Goal: Information Seeking & Learning: Learn about a topic

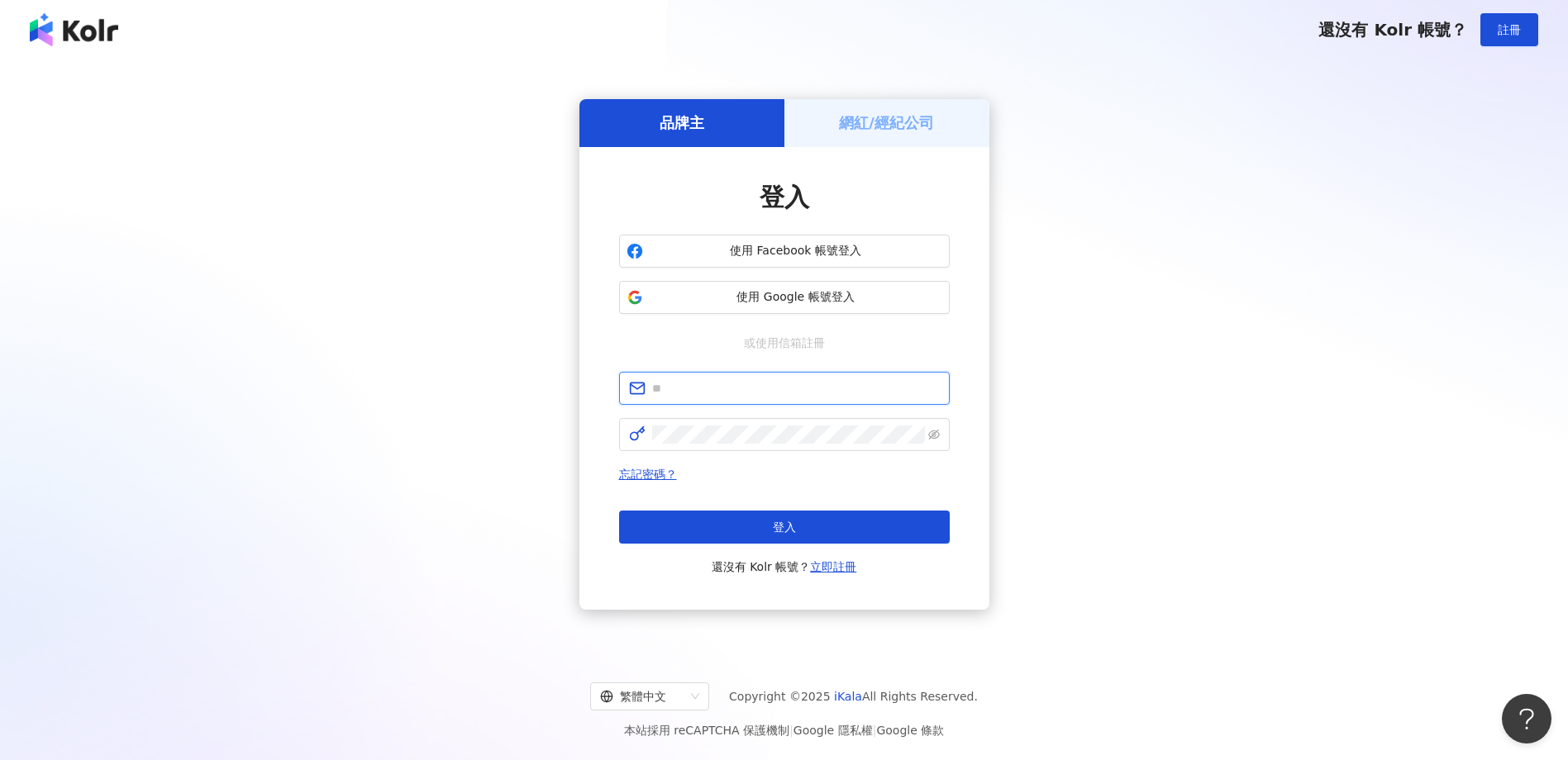
click at [807, 380] on input "text" at bounding box center [795, 388] width 287 height 18
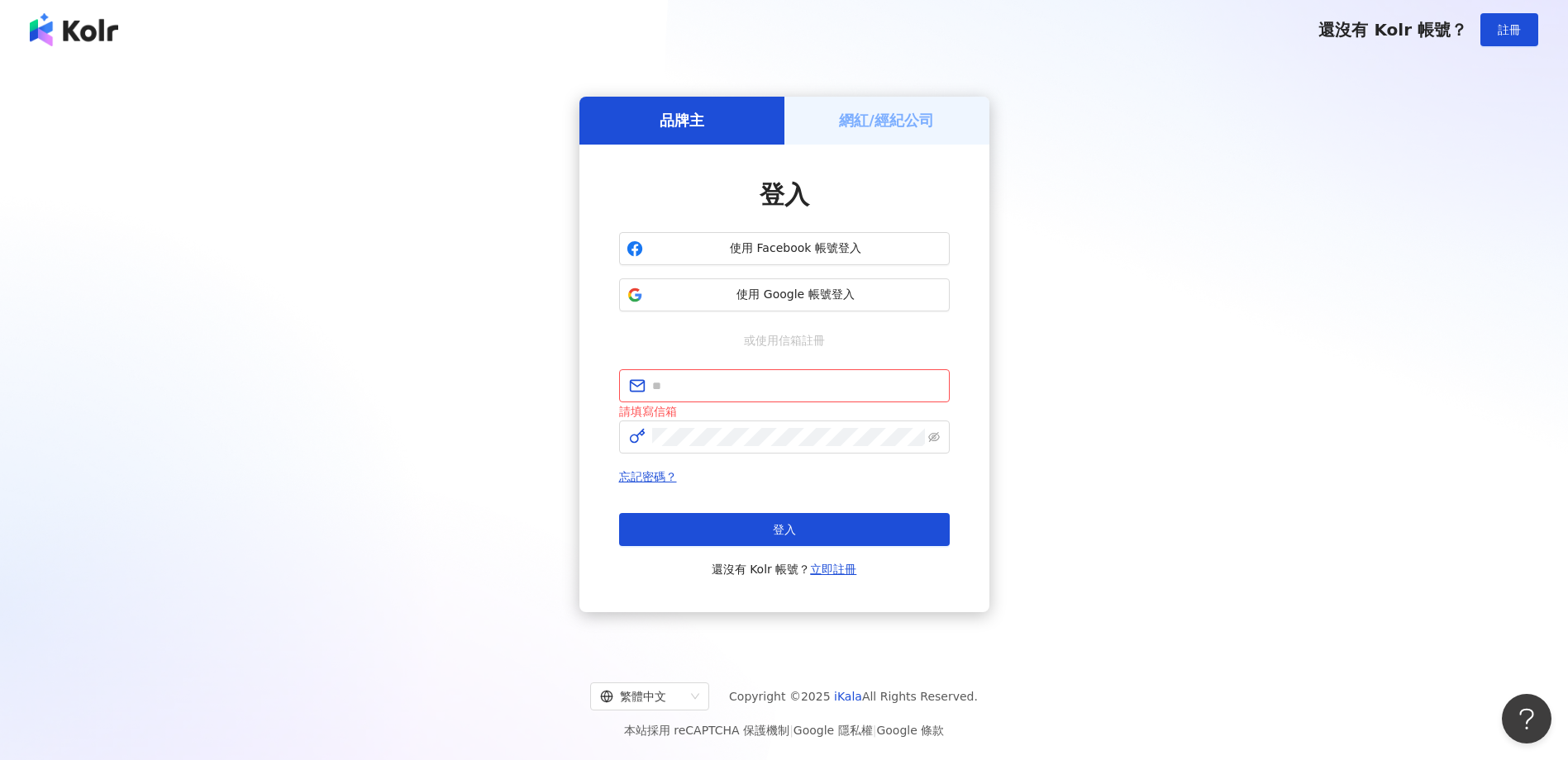
click at [1158, 546] on div "品牌主 網紅/經紀公司 登入 使用 Facebook 帳號登入 使用 Google 帳號登入 或使用信箱註冊 請填寫信箱 忘記密碼？ 登入 還沒有 Kolr …" at bounding box center [784, 354] width 1528 height 564
click at [710, 388] on input "text" at bounding box center [795, 385] width 287 height 18
paste input "**********"
type input "**********"
click at [1176, 568] on div "**********" at bounding box center [784, 354] width 1528 height 564
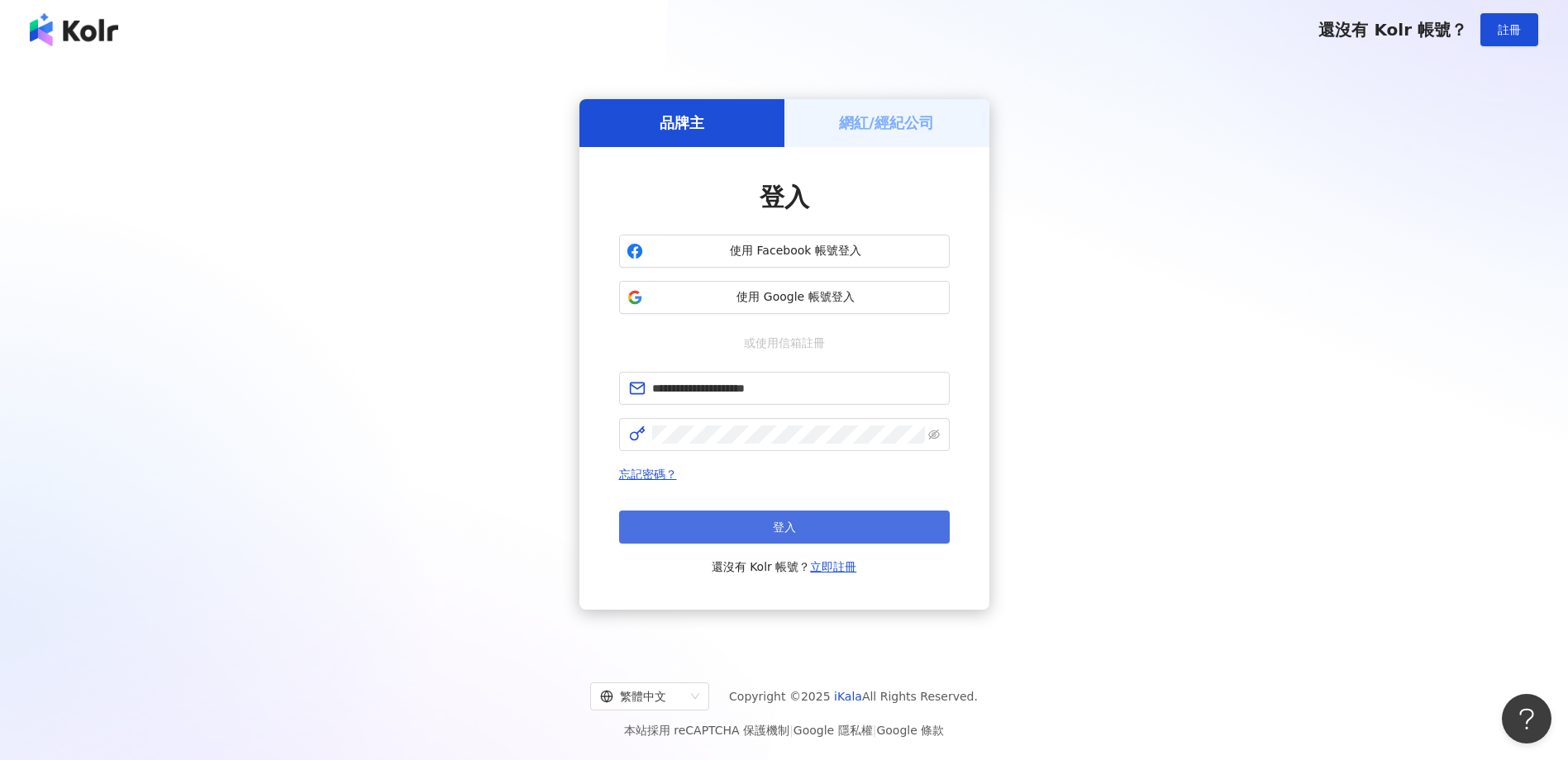
click at [831, 538] on button "登入" at bounding box center [784, 526] width 331 height 33
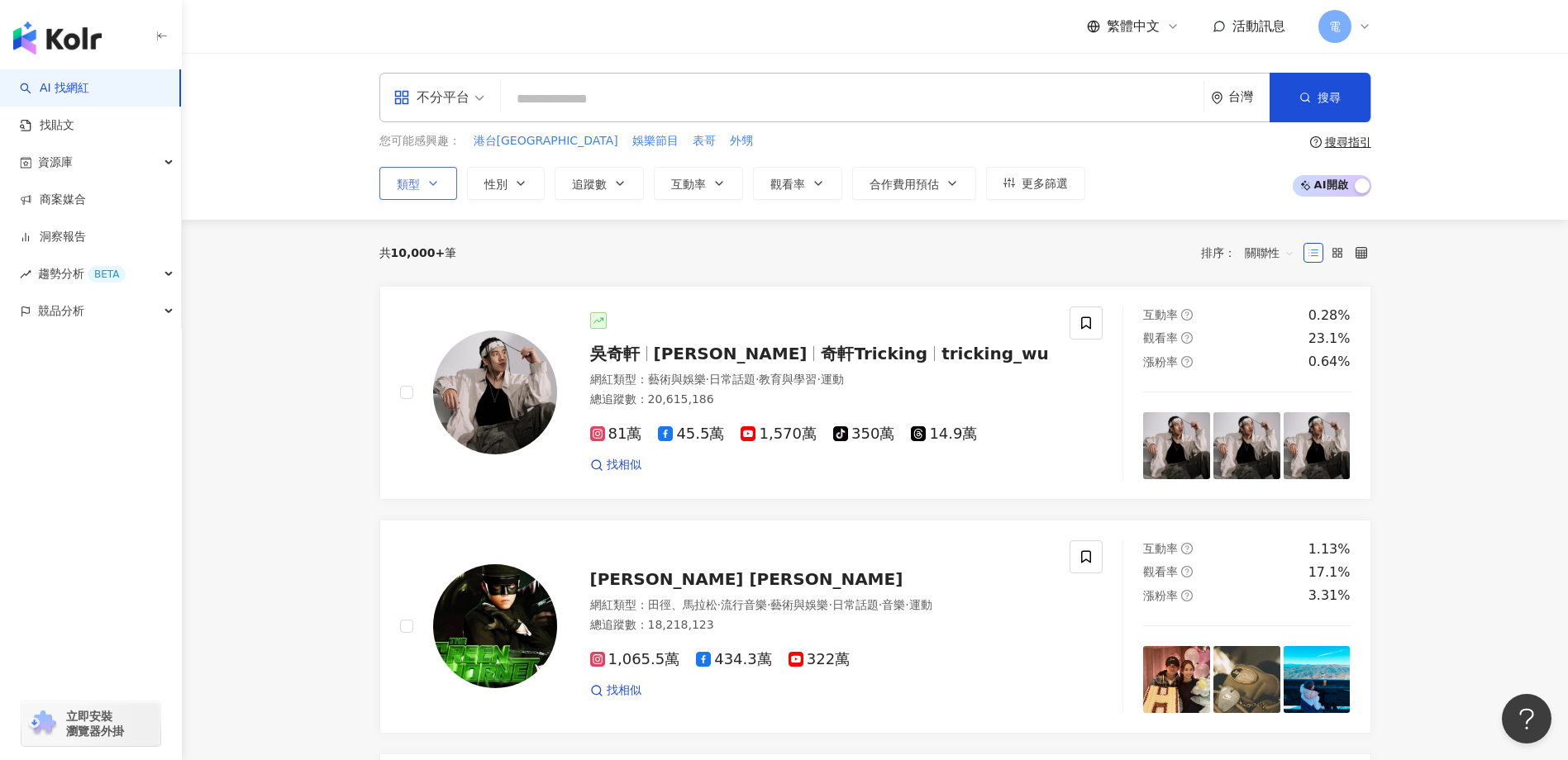
click at [435, 181] on icon "button" at bounding box center [433, 184] width 13 height 13
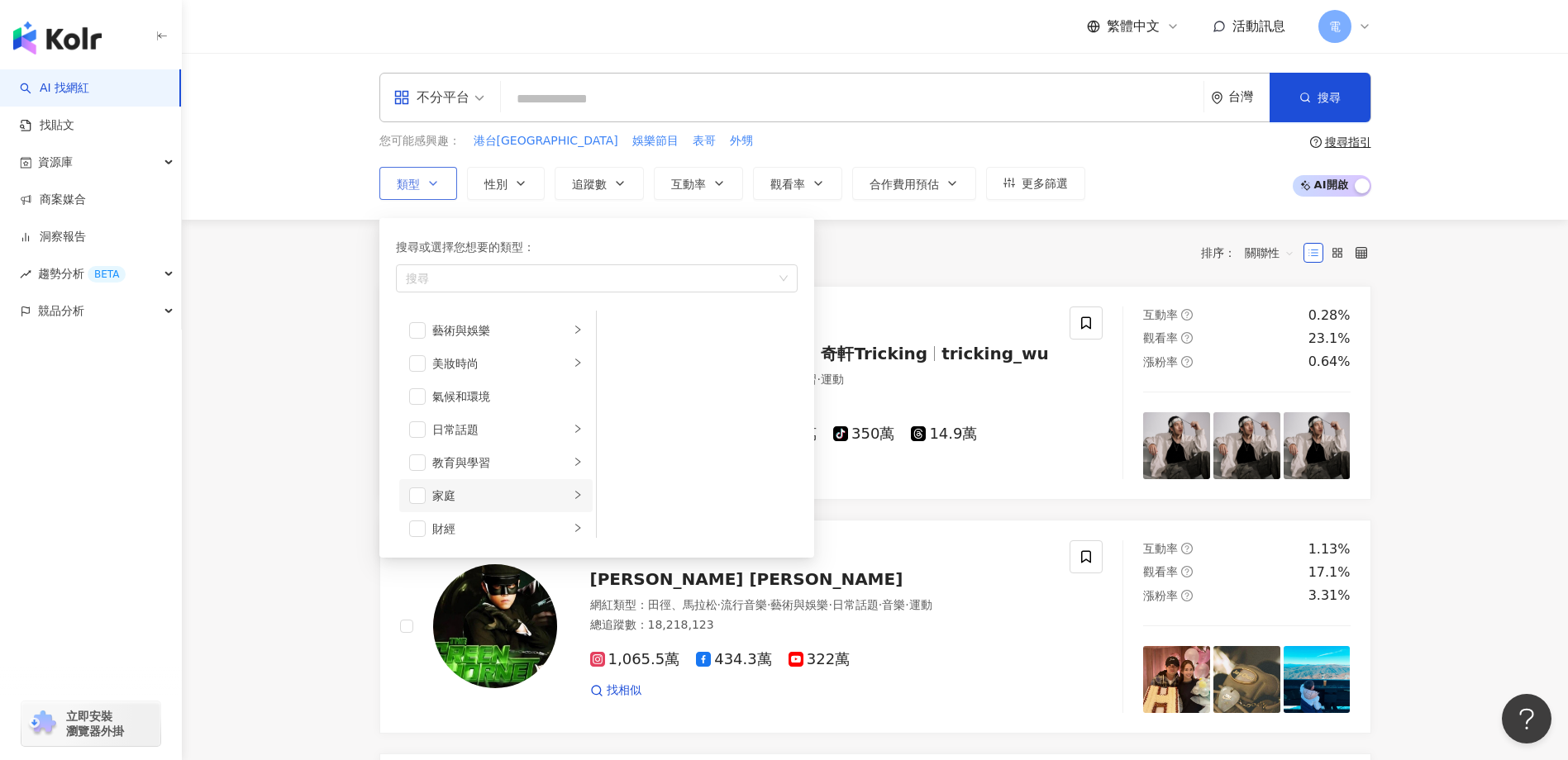
click at [426, 494] on li "家庭" at bounding box center [495, 495] width 193 height 33
click at [620, 364] on span "button" at bounding box center [619, 364] width 17 height 17
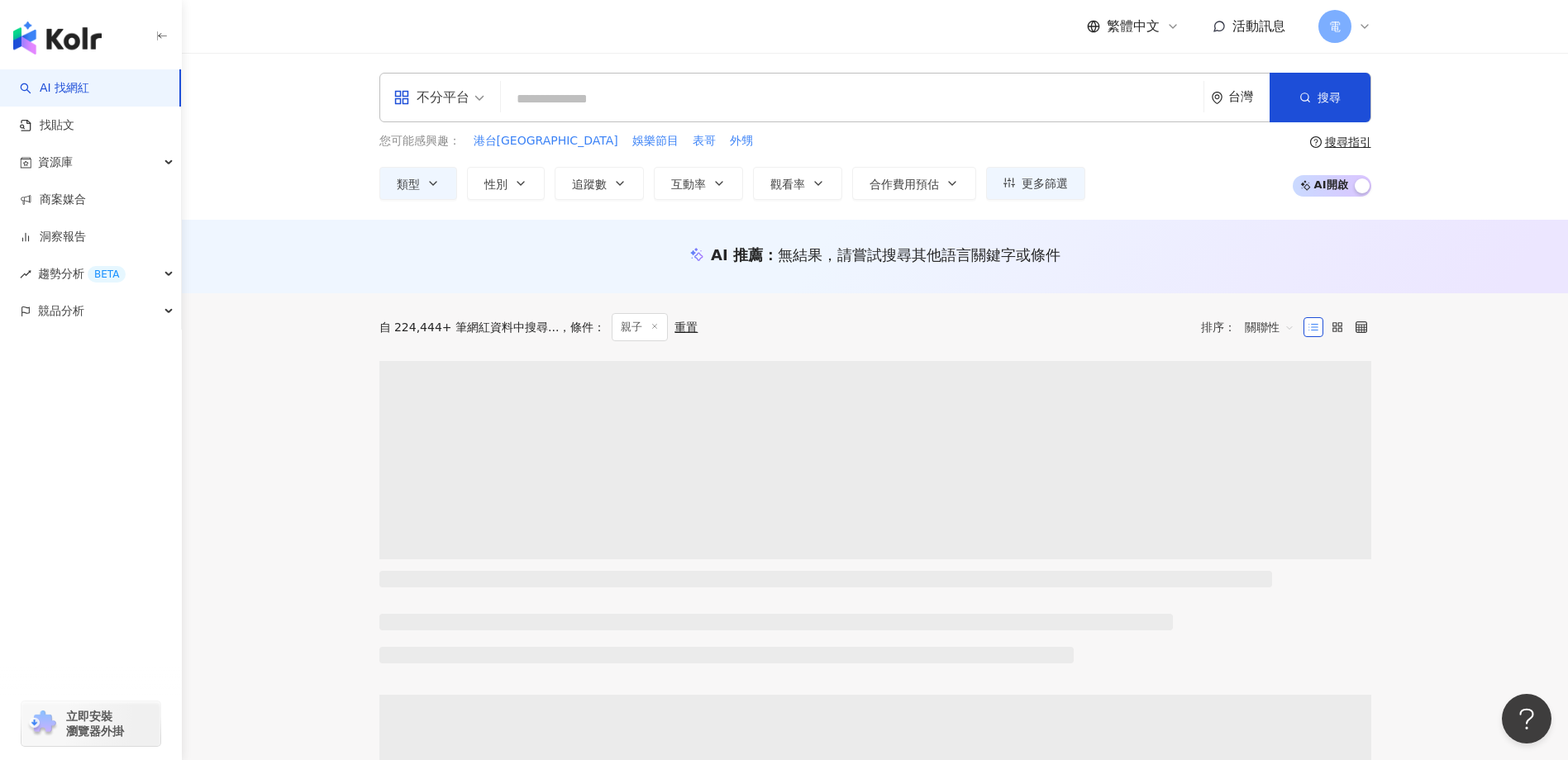
click at [465, 91] on div "不分平台" at bounding box center [431, 98] width 76 height 26
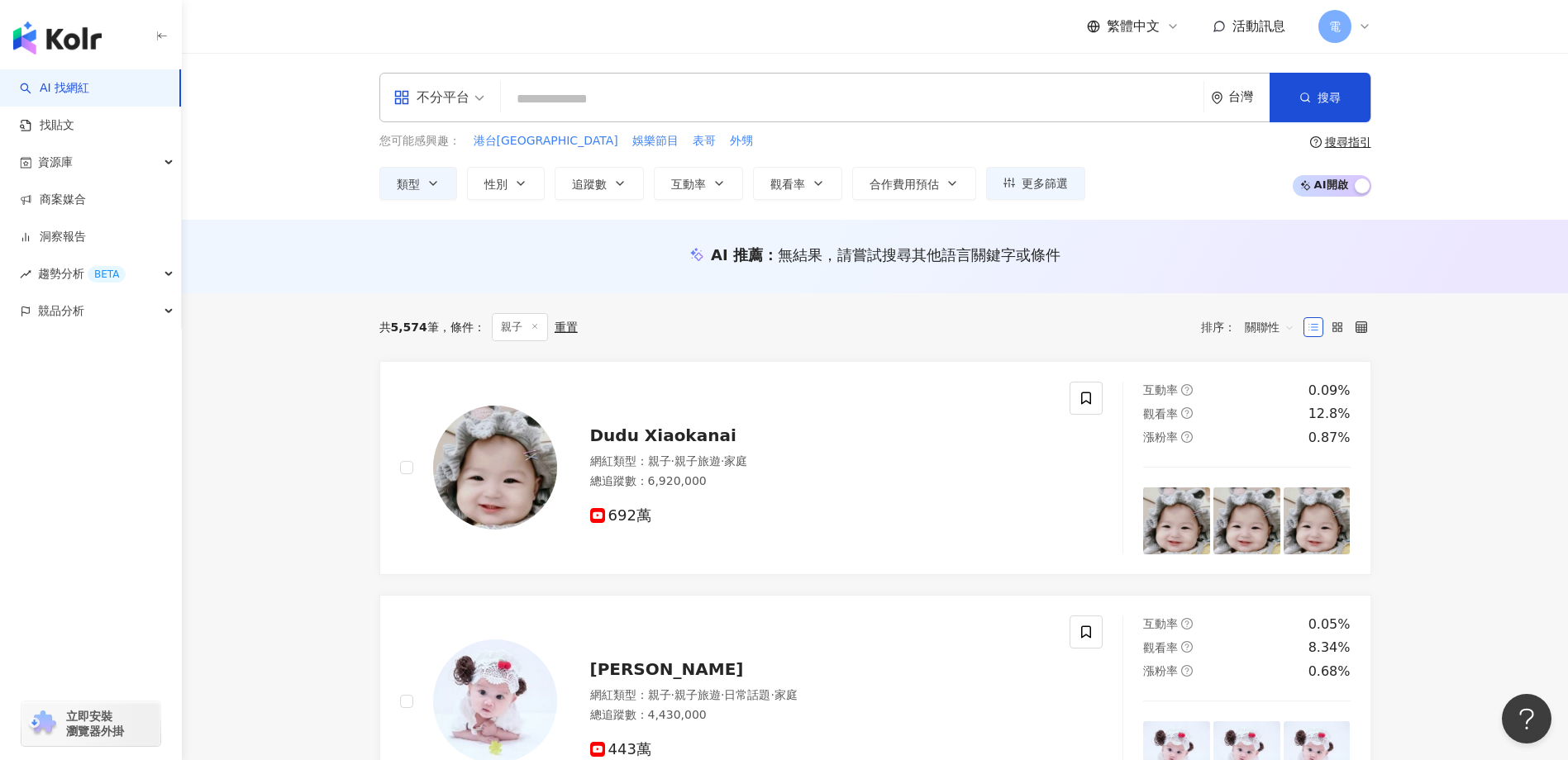
click at [1273, 324] on span "關聯性" at bounding box center [1269, 327] width 50 height 26
click at [1288, 450] on div "互動率" at bounding box center [1269, 445] width 41 height 18
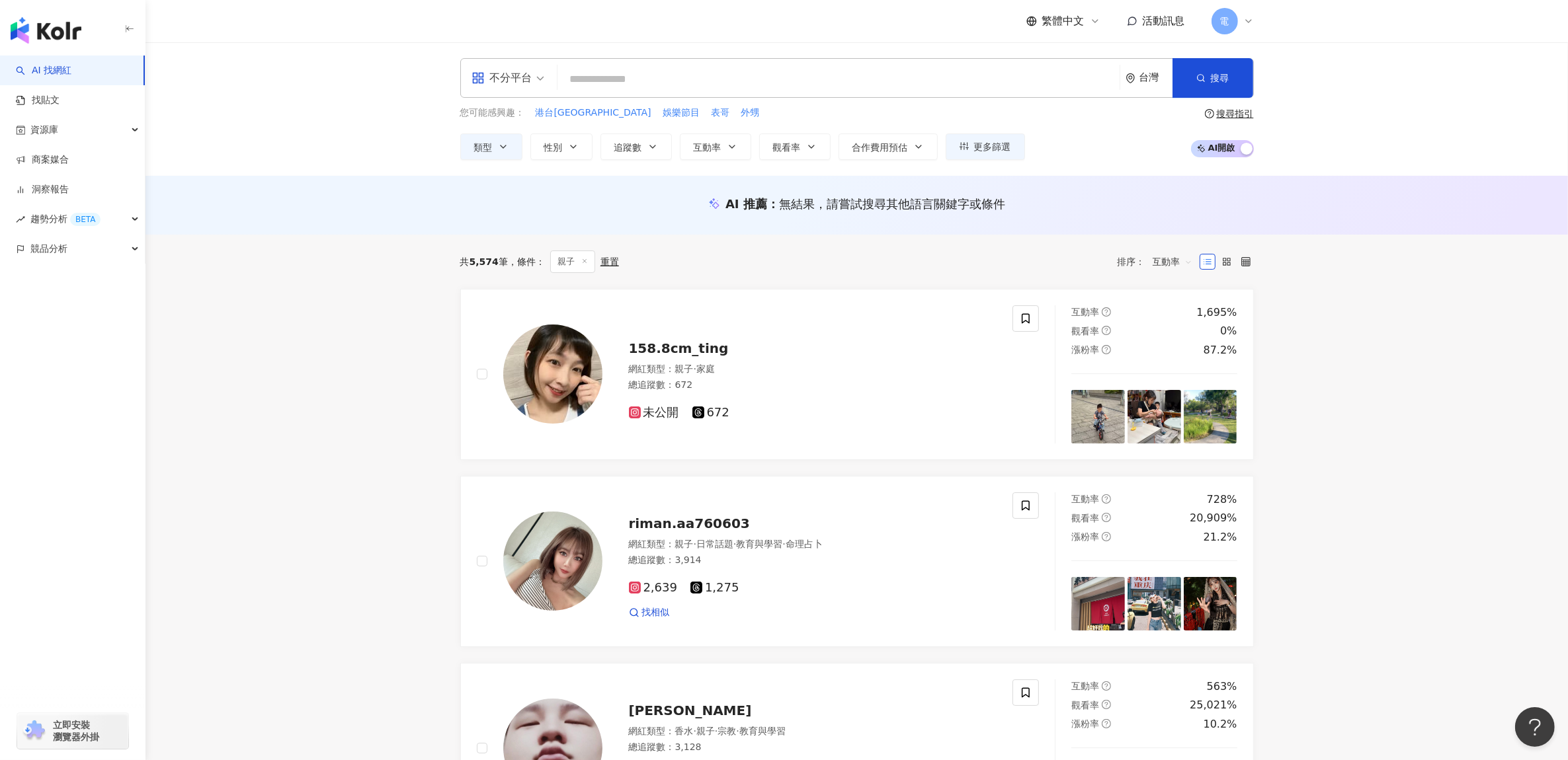
drag, startPoint x: 1200, startPoint y: 3, endPoint x: 382, endPoint y: 295, distance: 868.6
click at [1246, 258] on icon at bounding box center [1246, 261] width 9 height 9
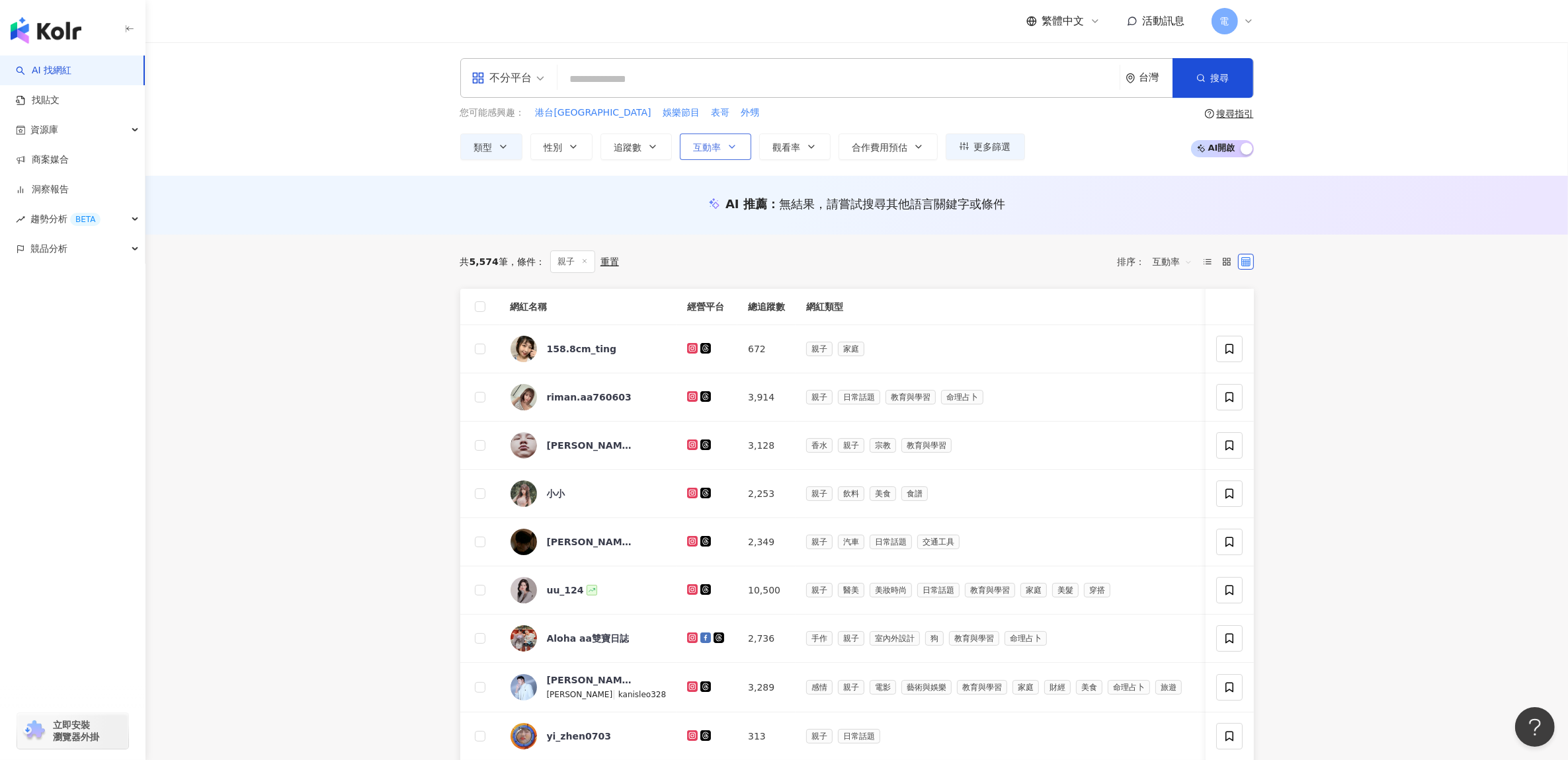
click at [705, 142] on span "互動率" at bounding box center [708, 148] width 28 height 11
click at [625, 194] on div "AI 推薦 ： 無結果，請嘗試搜尋其他語言關鍵字或條件" at bounding box center [857, 205] width 1423 height 59
click at [1006, 149] on span "更多篩選" at bounding box center [992, 147] width 37 height 11
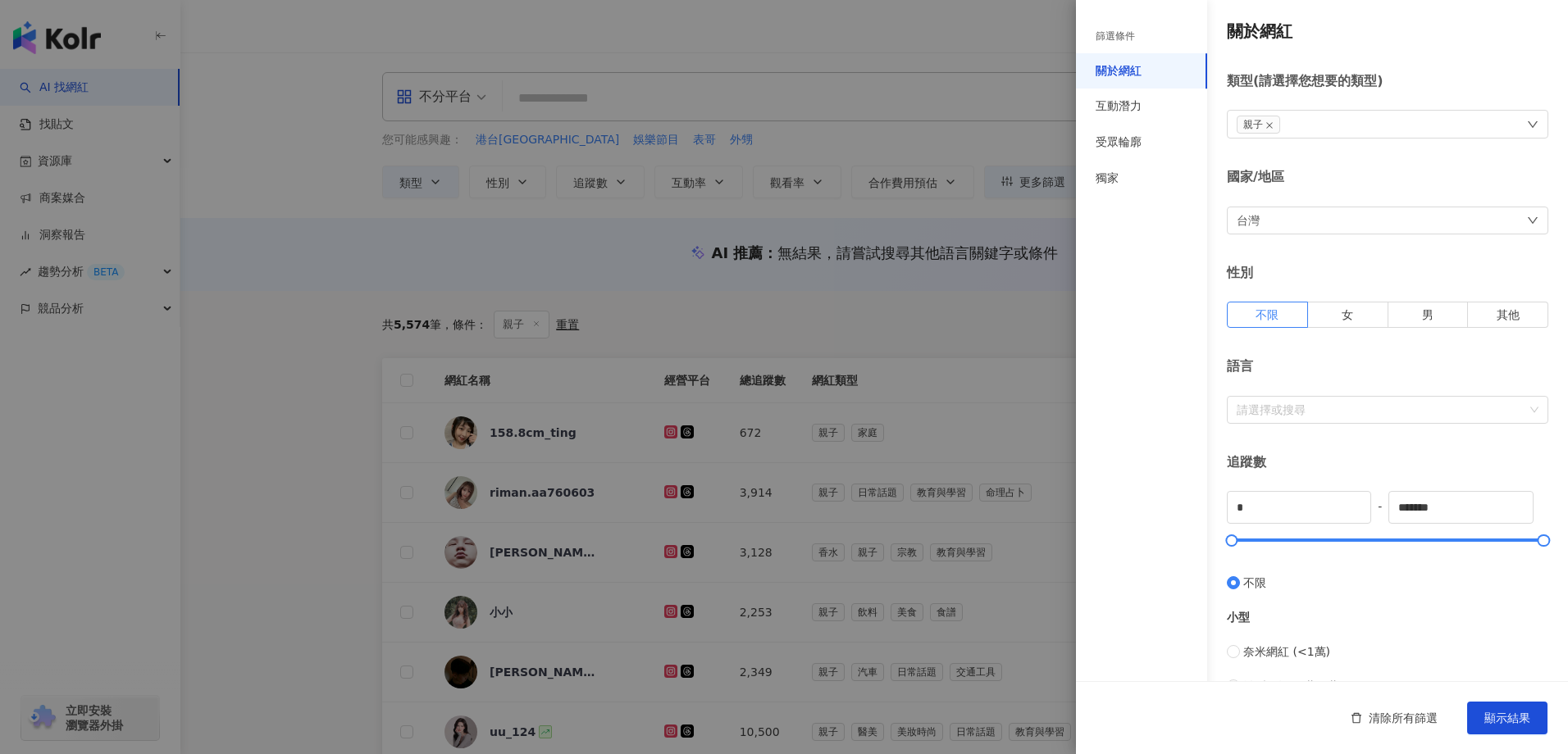
drag, startPoint x: 1921, startPoint y: 0, endPoint x: 1121, endPoint y: 307, distance: 856.9
click at [1121, 307] on div "篩選條件 關於網紅 互動潛力 受眾輪廓 獨家" at bounding box center [1141, 387] width 131 height 734
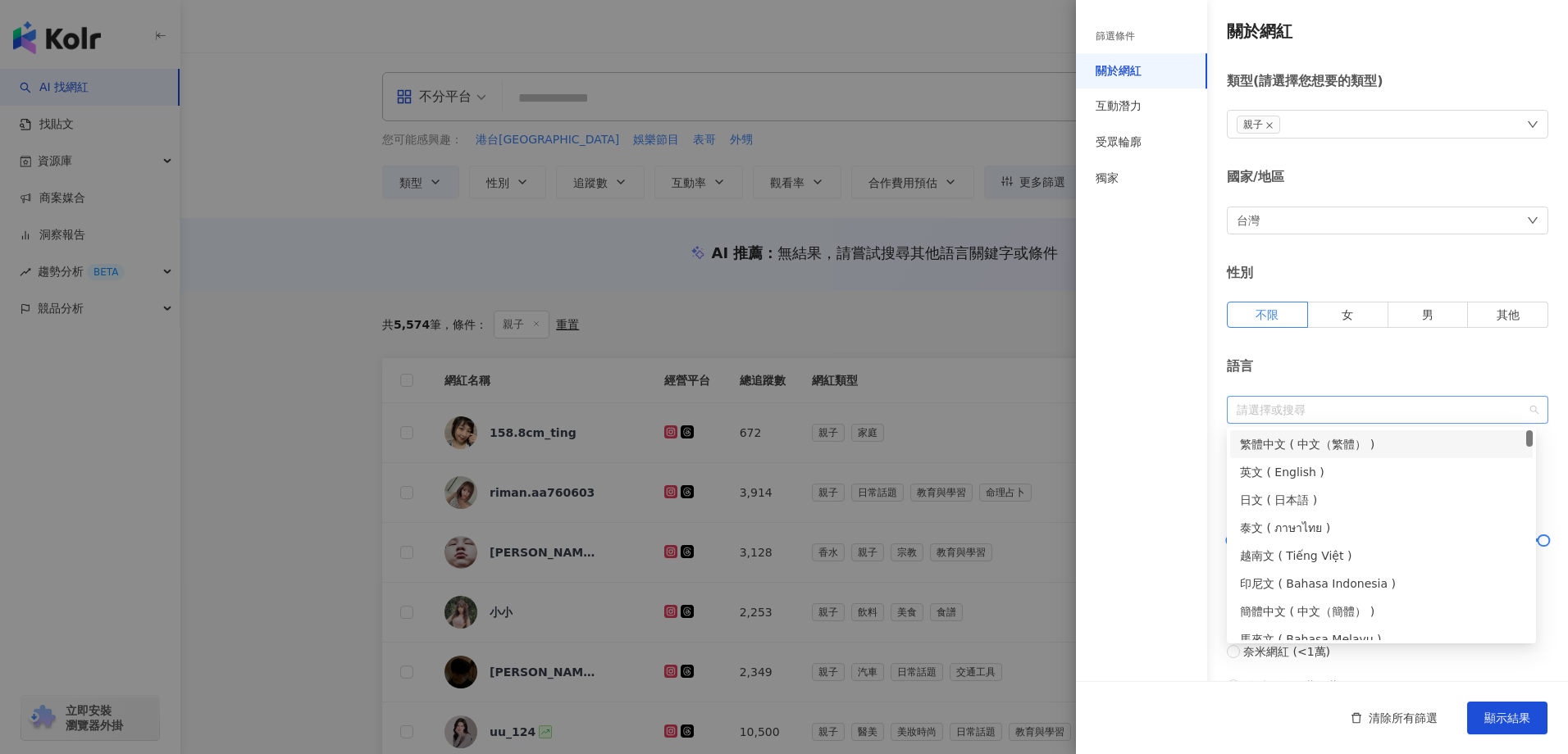
click at [1421, 404] on div at bounding box center [1378, 409] width 298 height 12
click at [1308, 449] on div "繁體中文 ( 中文（繁體） )" at bounding box center [1381, 444] width 283 height 18
click at [1165, 451] on div "篩選條件 關於網紅 互動潛力 受眾輪廓 獨家" at bounding box center [1141, 387] width 131 height 734
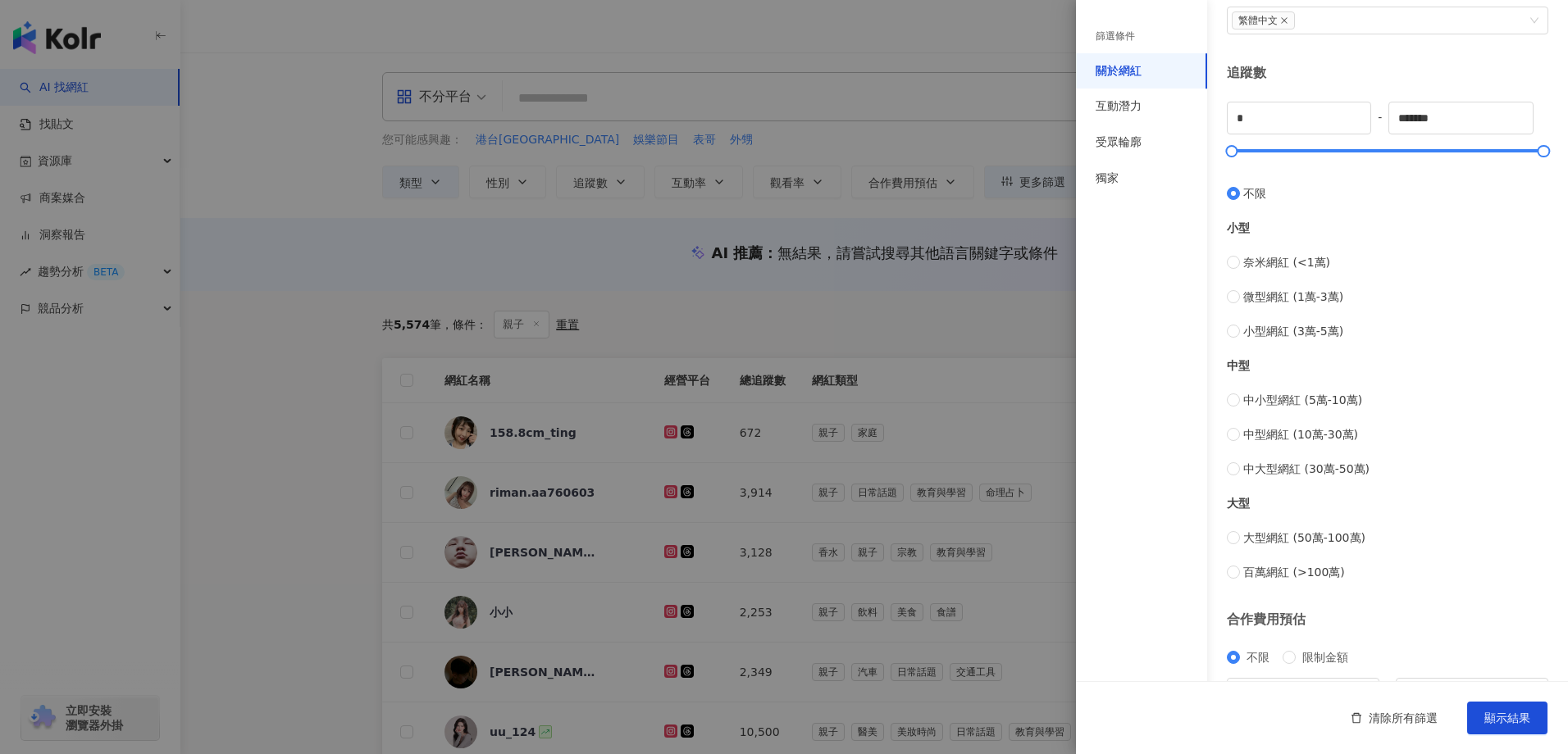
scroll to position [410, 0]
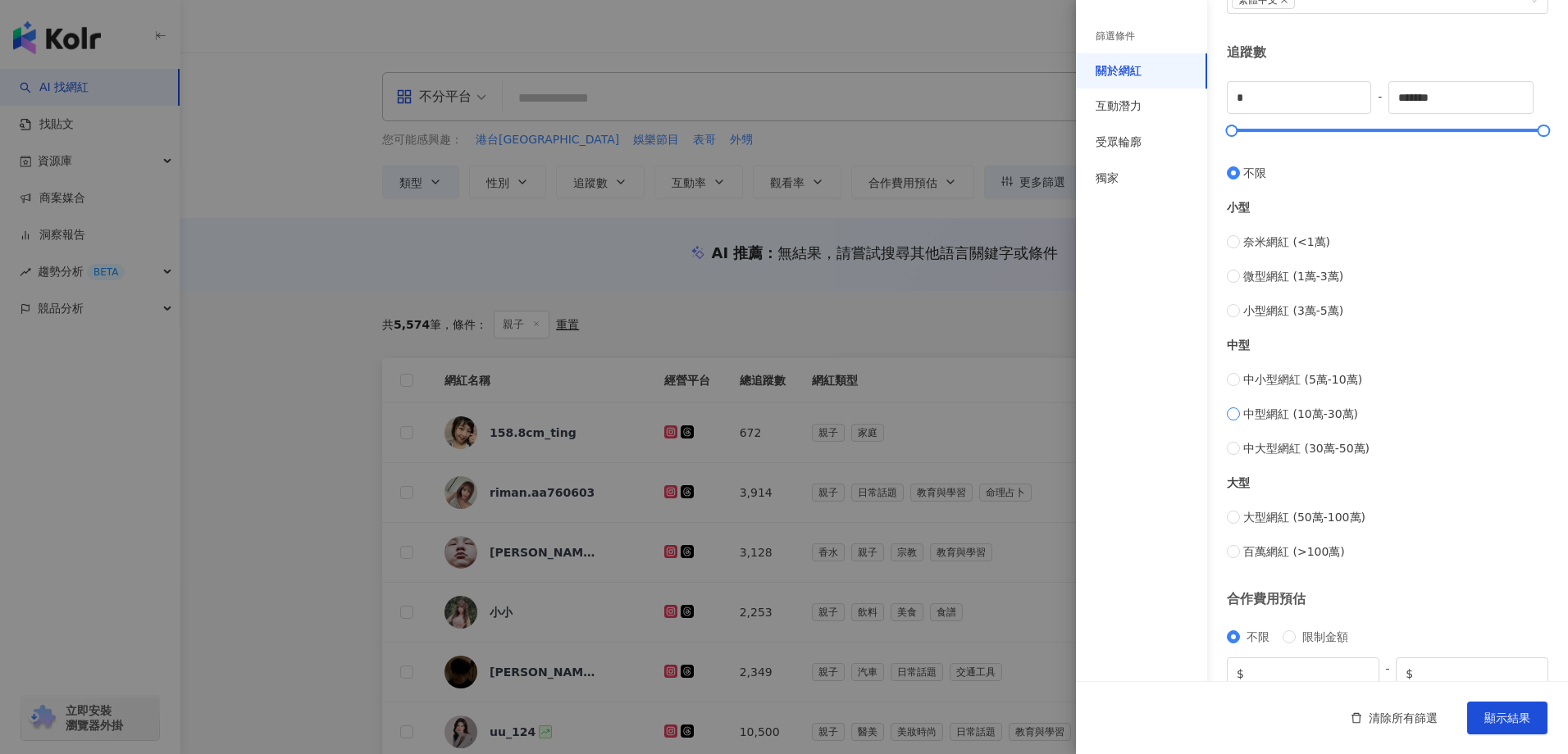
click at [1333, 416] on span "中型網紅 (10萬-30萬)" at bounding box center [1300, 414] width 115 height 18
type input "******"
click at [1276, 446] on span "中大型網紅 (30萬-50萬)" at bounding box center [1305, 448] width 126 height 18
type input "******"
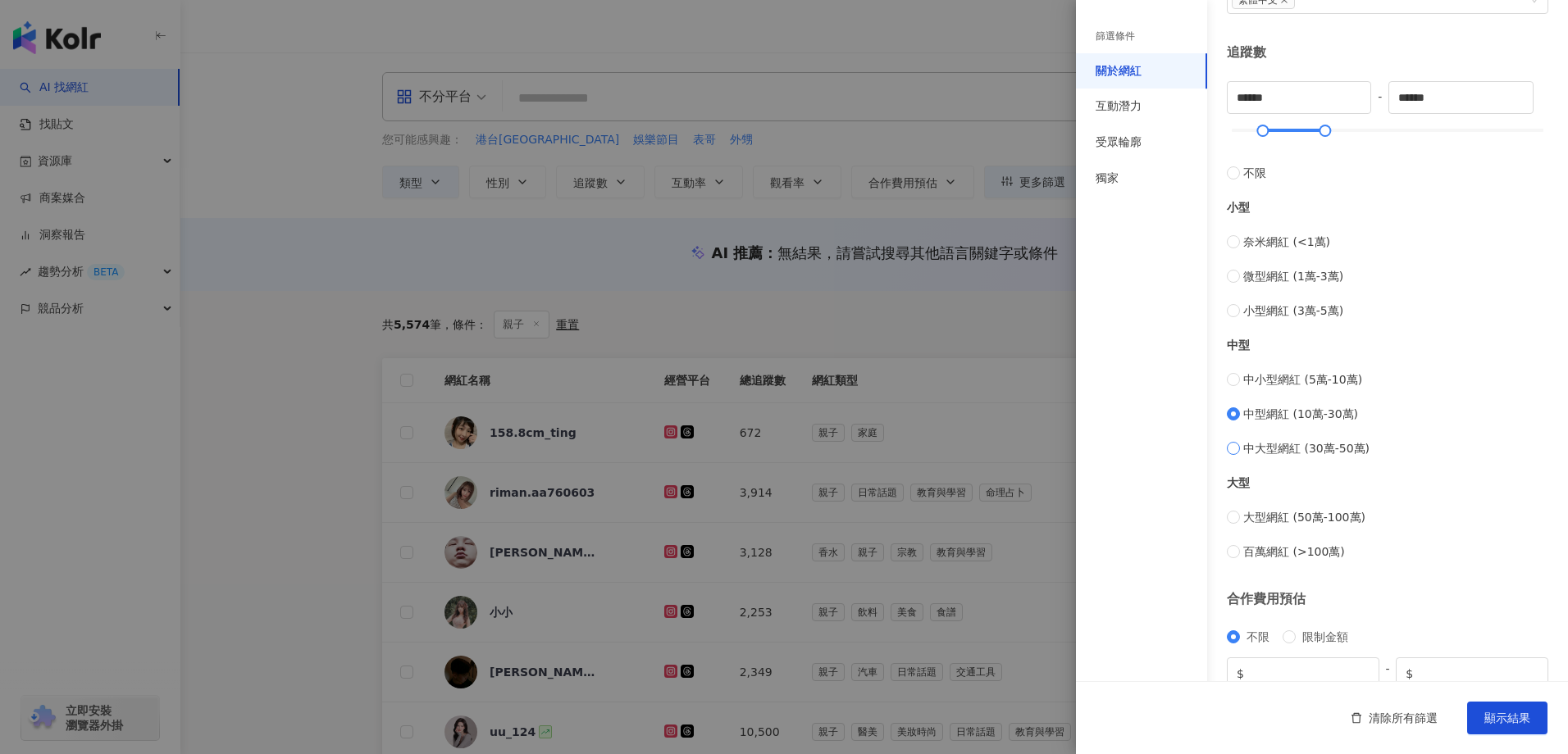
type input "******"
click at [1279, 420] on span "中型網紅 (10萬-30萬)" at bounding box center [1300, 414] width 115 height 18
type input "******"
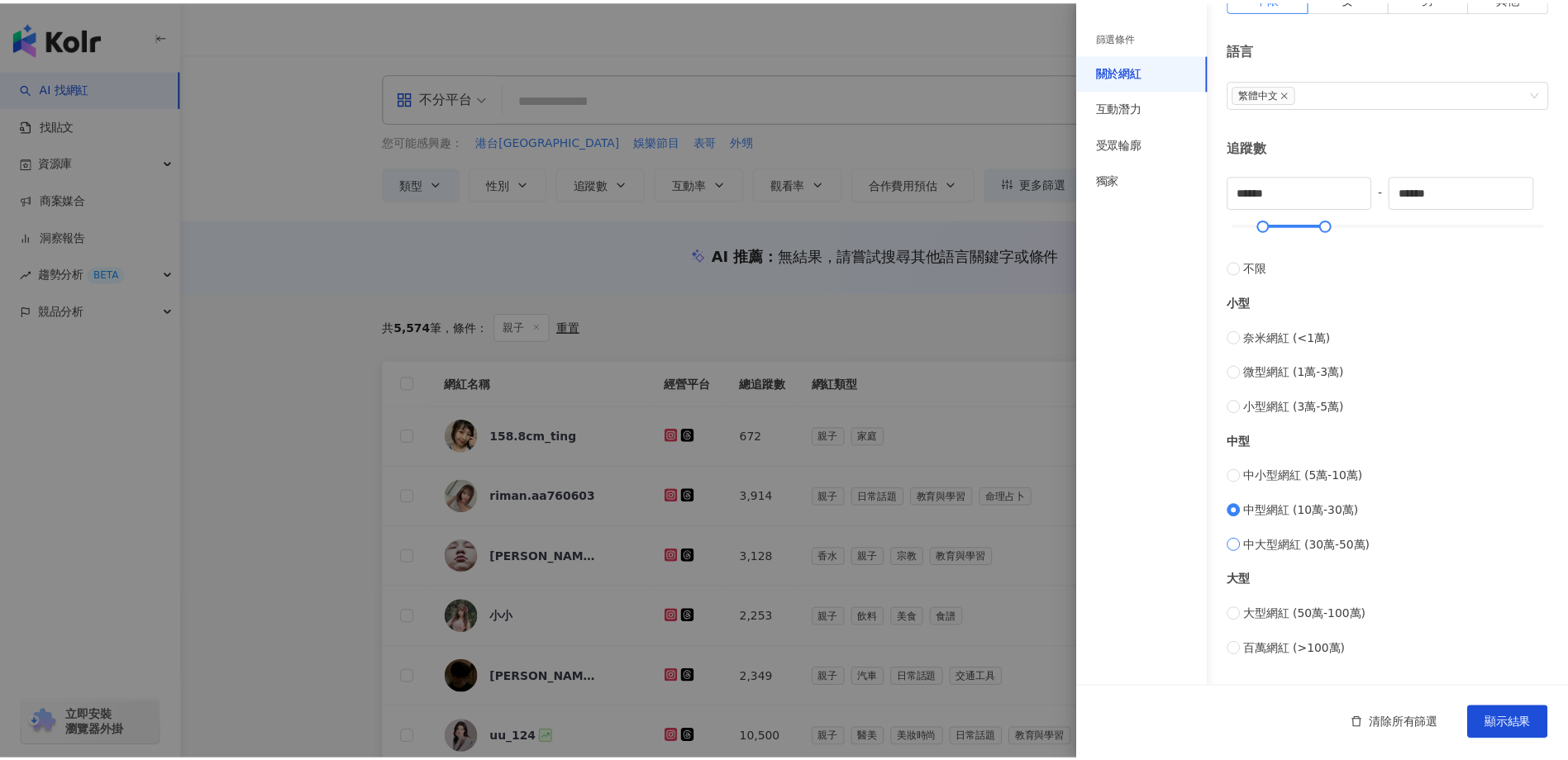
scroll to position [331, 0]
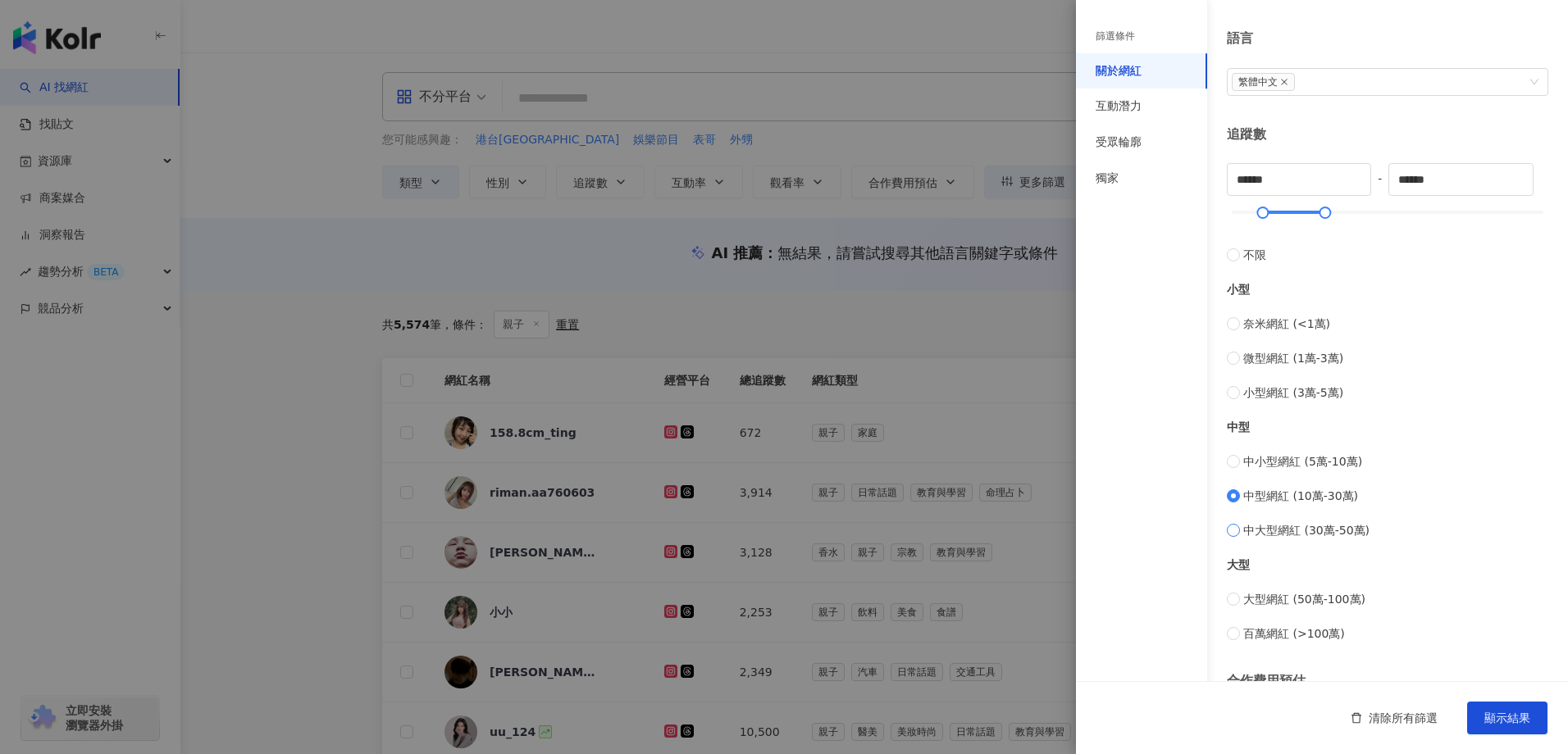
click at [1318, 536] on span "中大型網紅 (30萬-50萬)" at bounding box center [1305, 530] width 126 height 18
type input "******"
click at [1536, 720] on button "顯示結果" at bounding box center [1507, 718] width 80 height 33
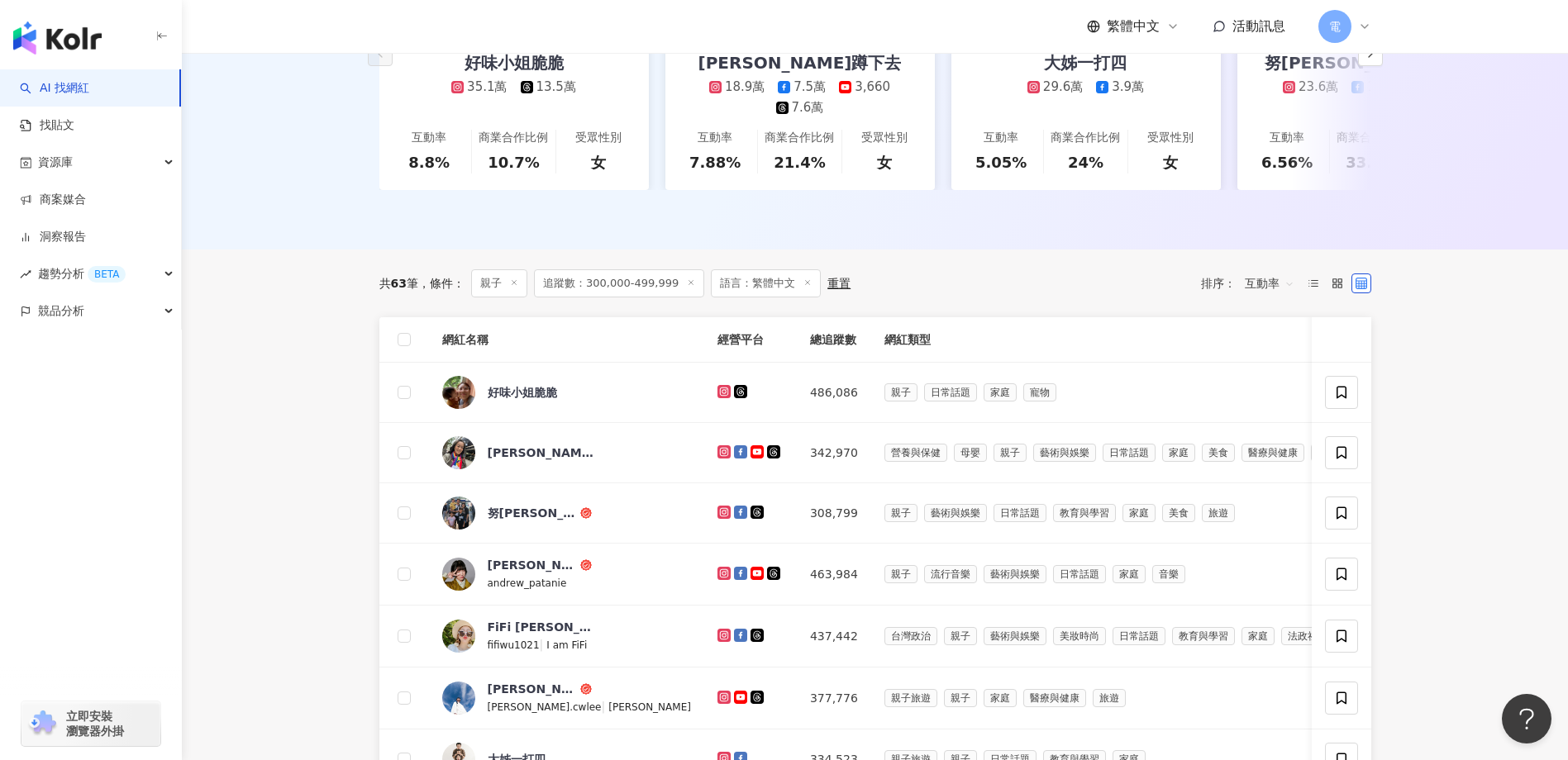
scroll to position [413, 0]
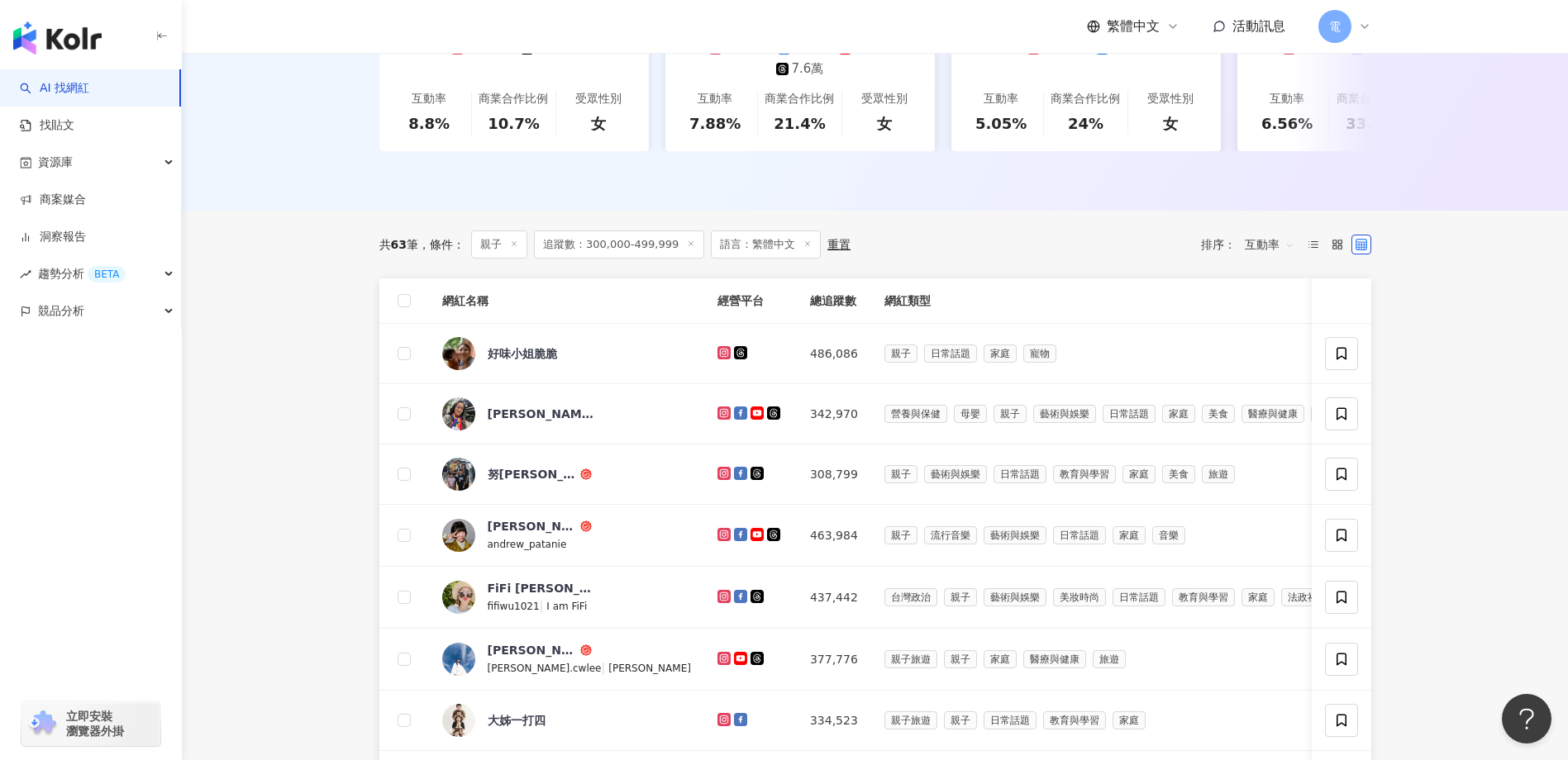
click at [835, 251] on div "重置" at bounding box center [838, 245] width 24 height 13
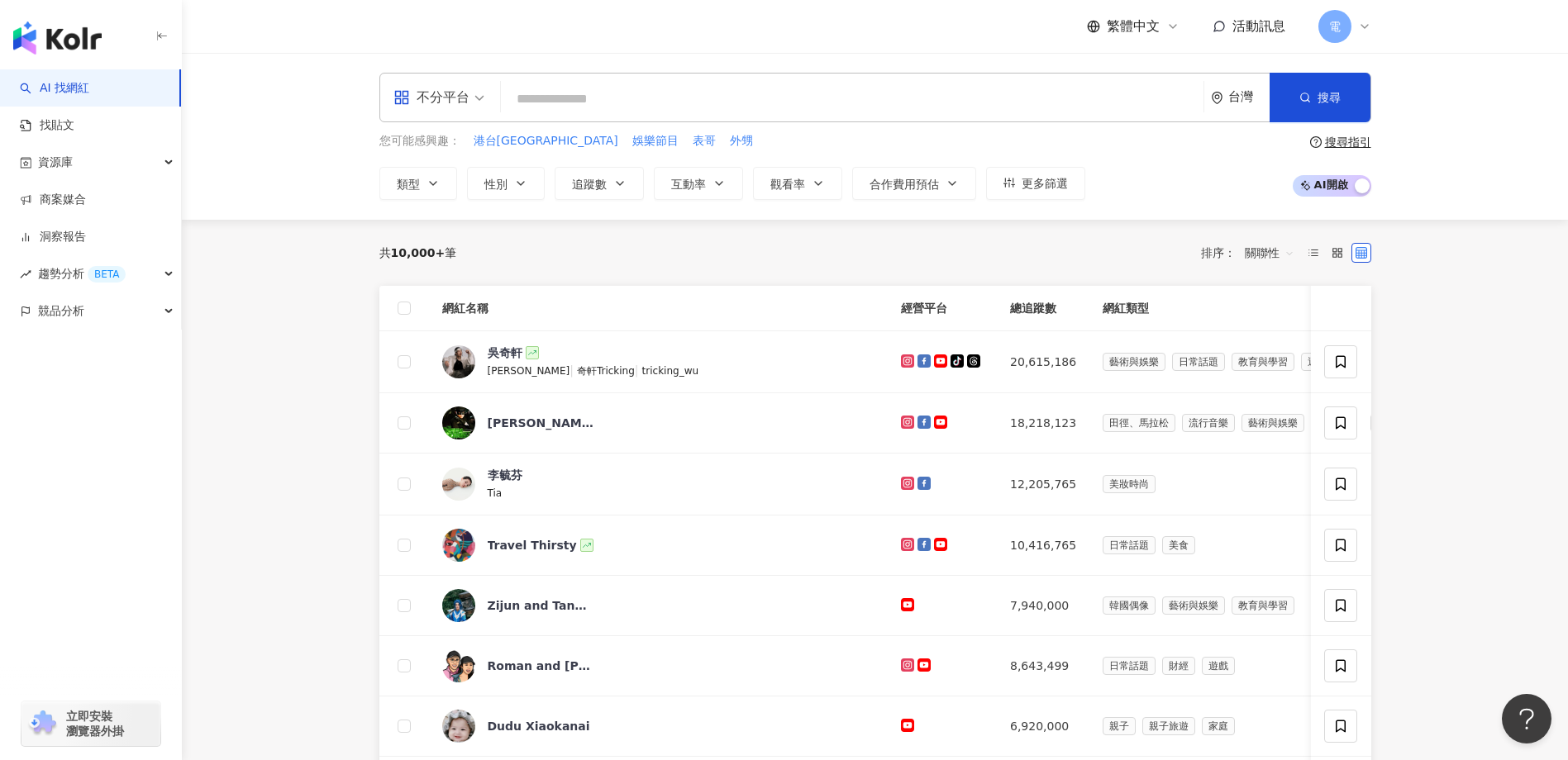
click at [1291, 257] on span "關聯性" at bounding box center [1269, 253] width 50 height 26
click at [1273, 369] on div "互動率" at bounding box center [1269, 370] width 41 height 18
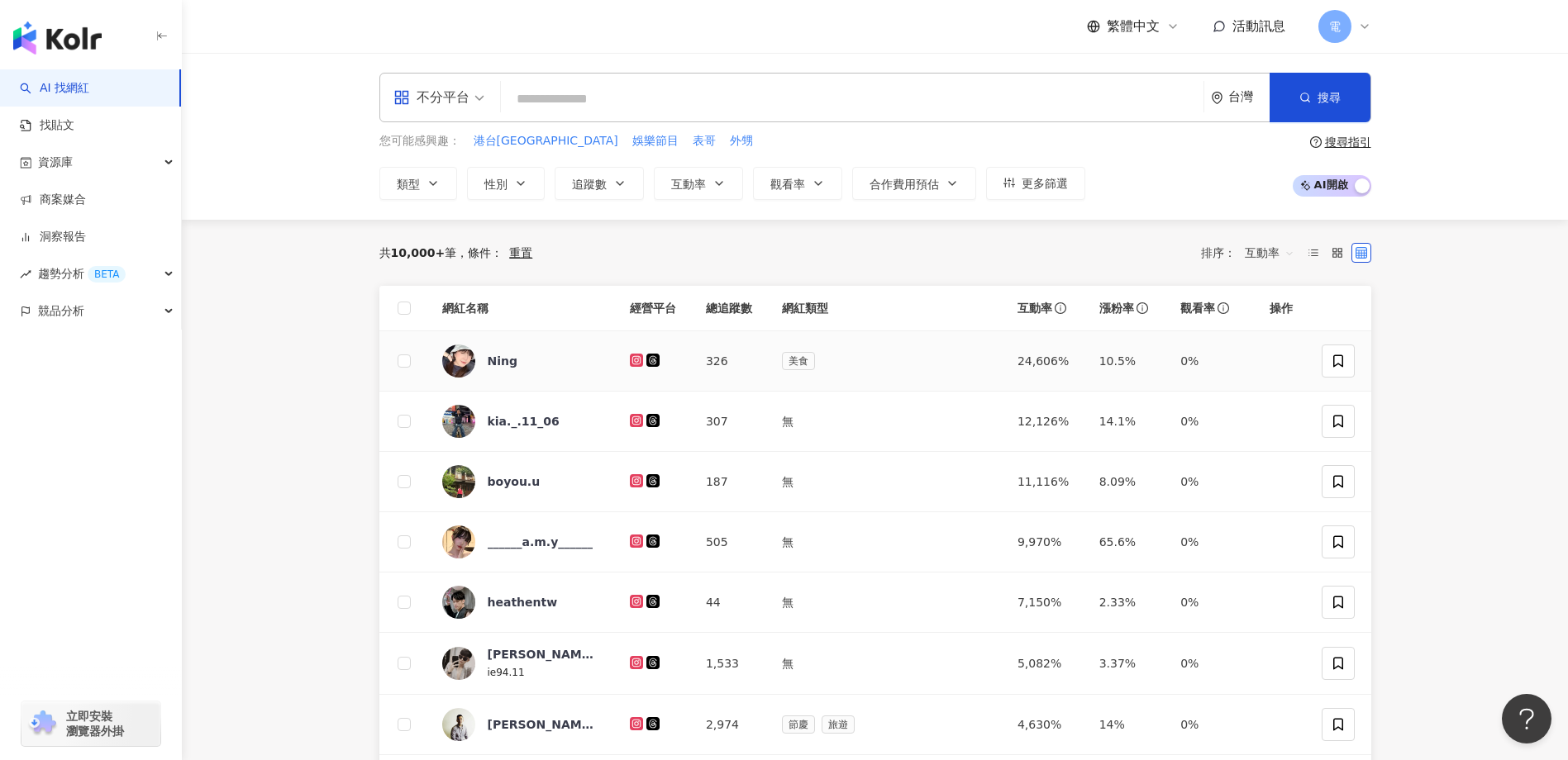
click at [524, 254] on div "重置" at bounding box center [521, 253] width 24 height 13
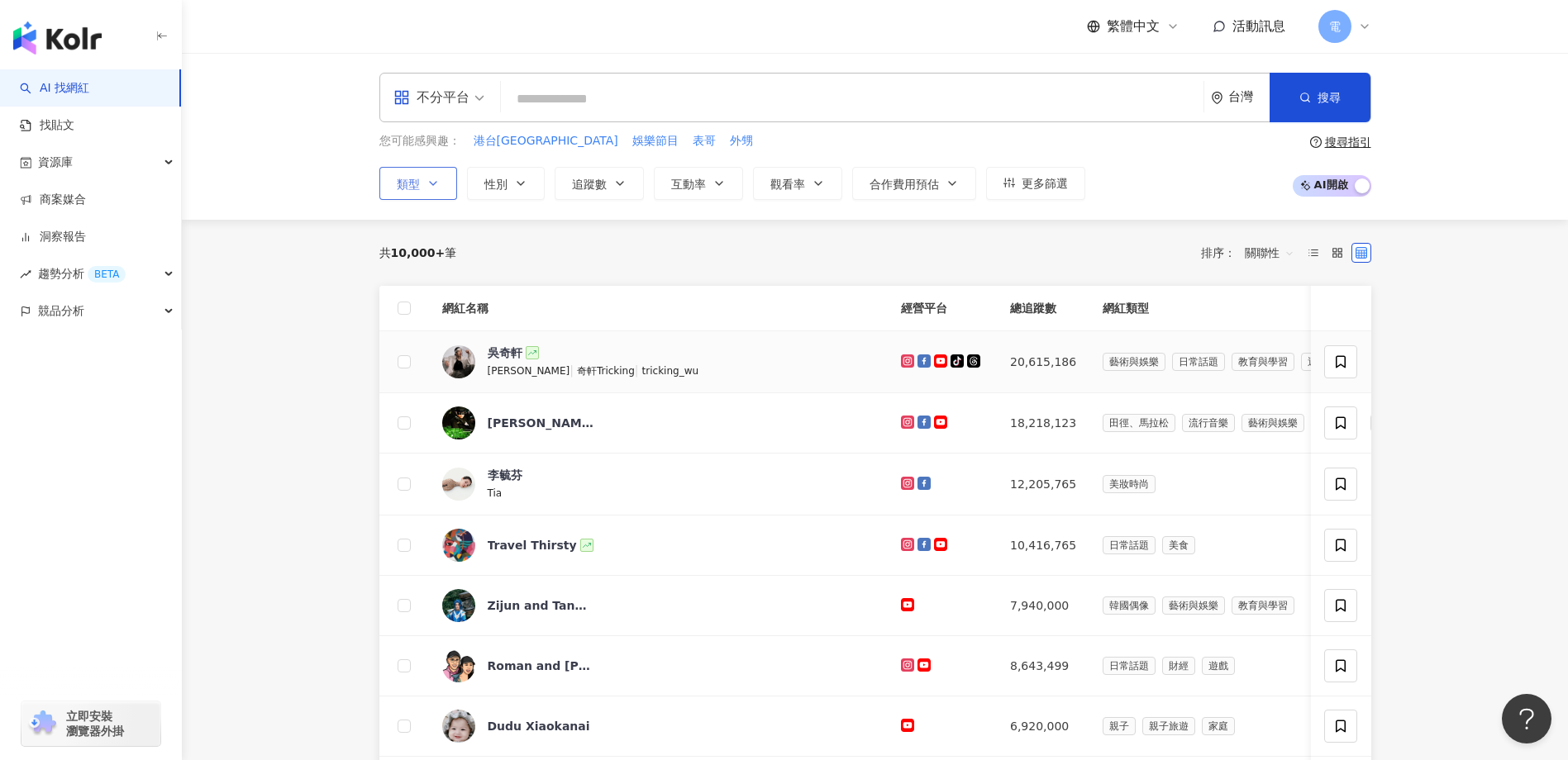
click at [449, 180] on button "類型" at bounding box center [418, 183] width 77 height 33
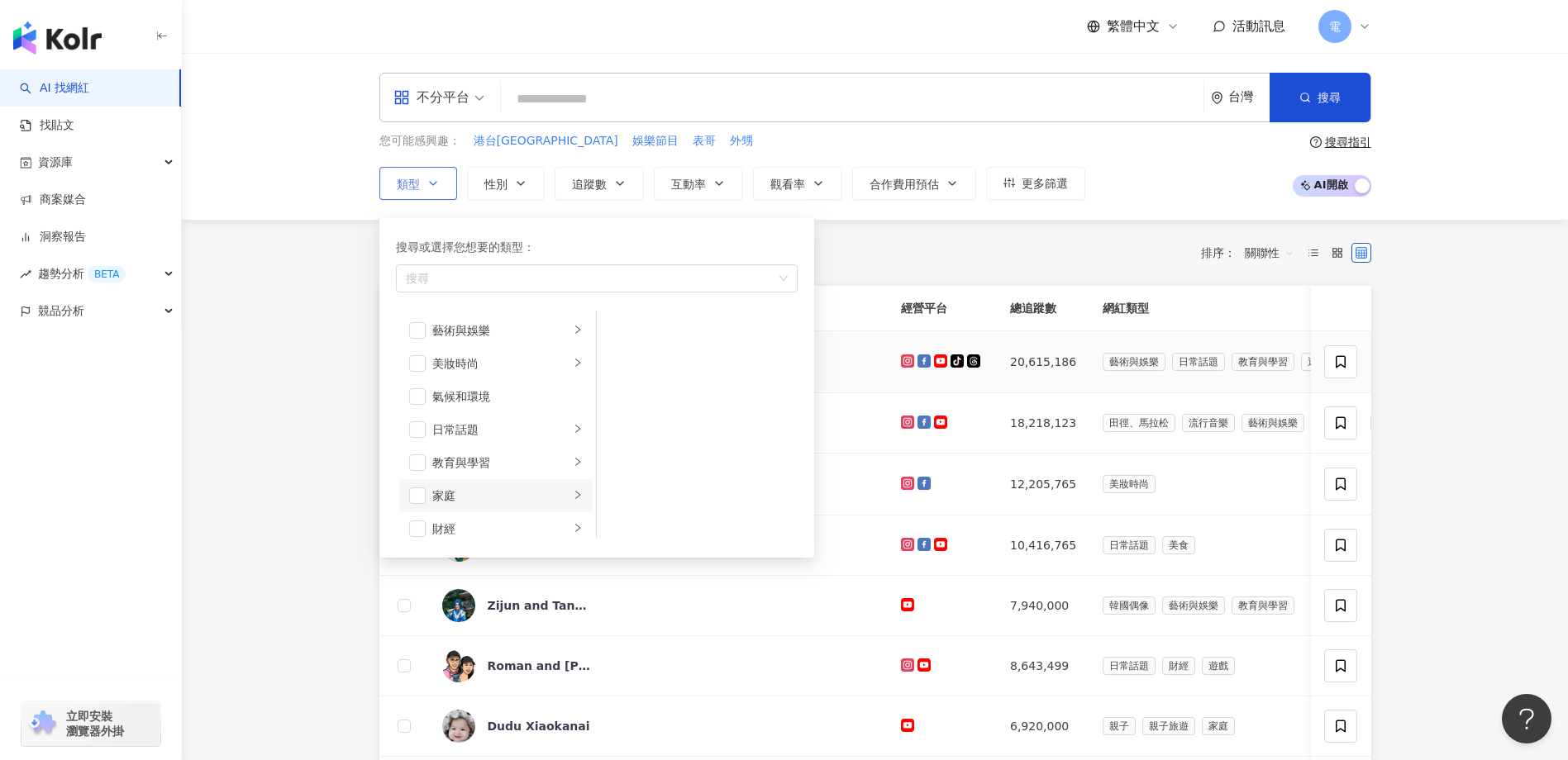
click at [427, 491] on li "家庭" at bounding box center [495, 495] width 193 height 33
click at [612, 365] on span "button" at bounding box center [619, 364] width 17 height 17
click at [325, 398] on main "不分平台 台灣 搜尋 您可能感興趣： 港台小肥 娛樂節目 表哥 外甥 類型 搜尋或選擇您想要的類型： 親子 藝術與娛樂 美妝時尚 氣候和環境 日常話題 教育與…" at bounding box center [875, 770] width 1386 height 1436
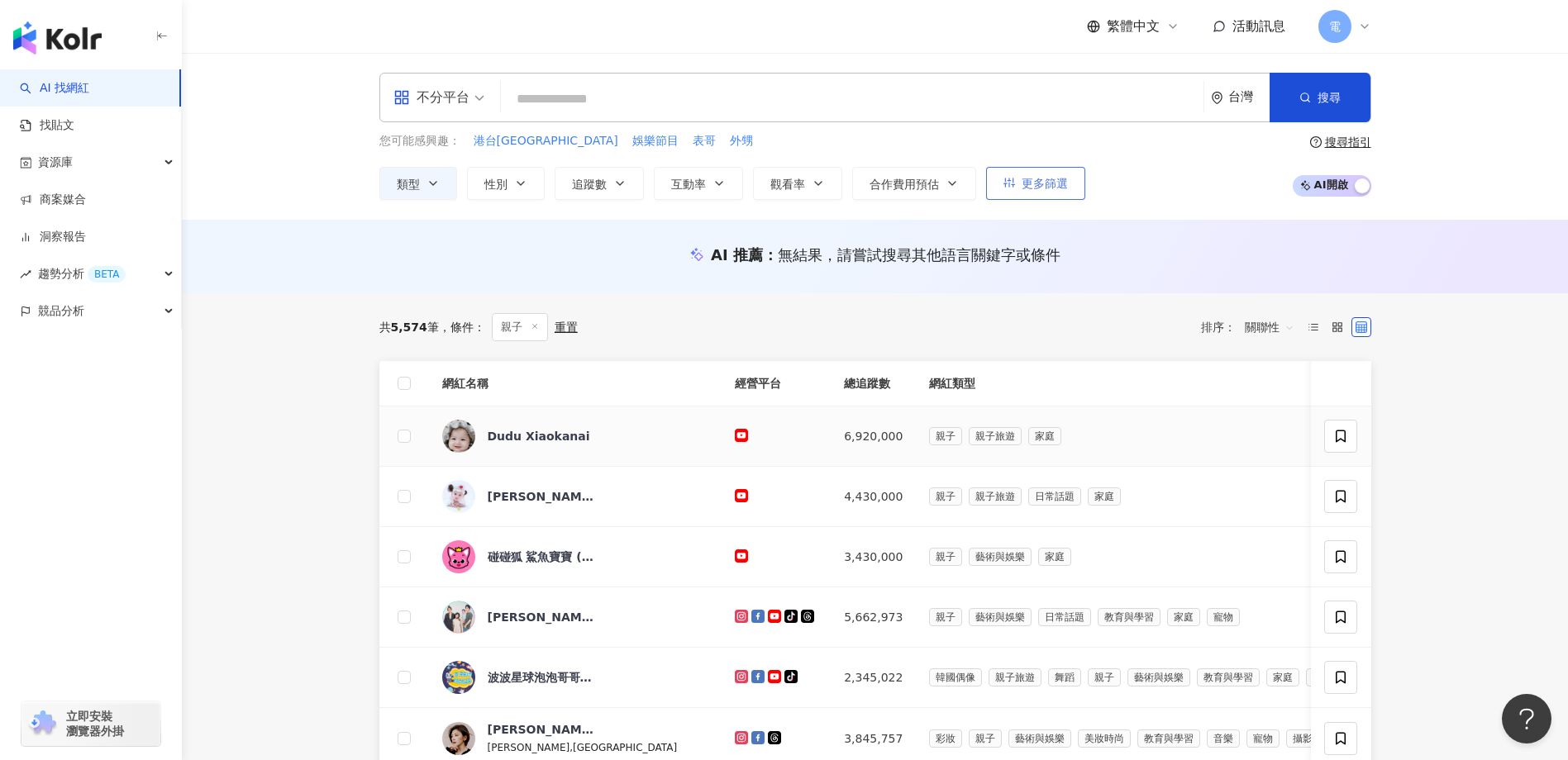
click at [1046, 177] on span "更多篩選" at bounding box center [1044, 184] width 46 height 13
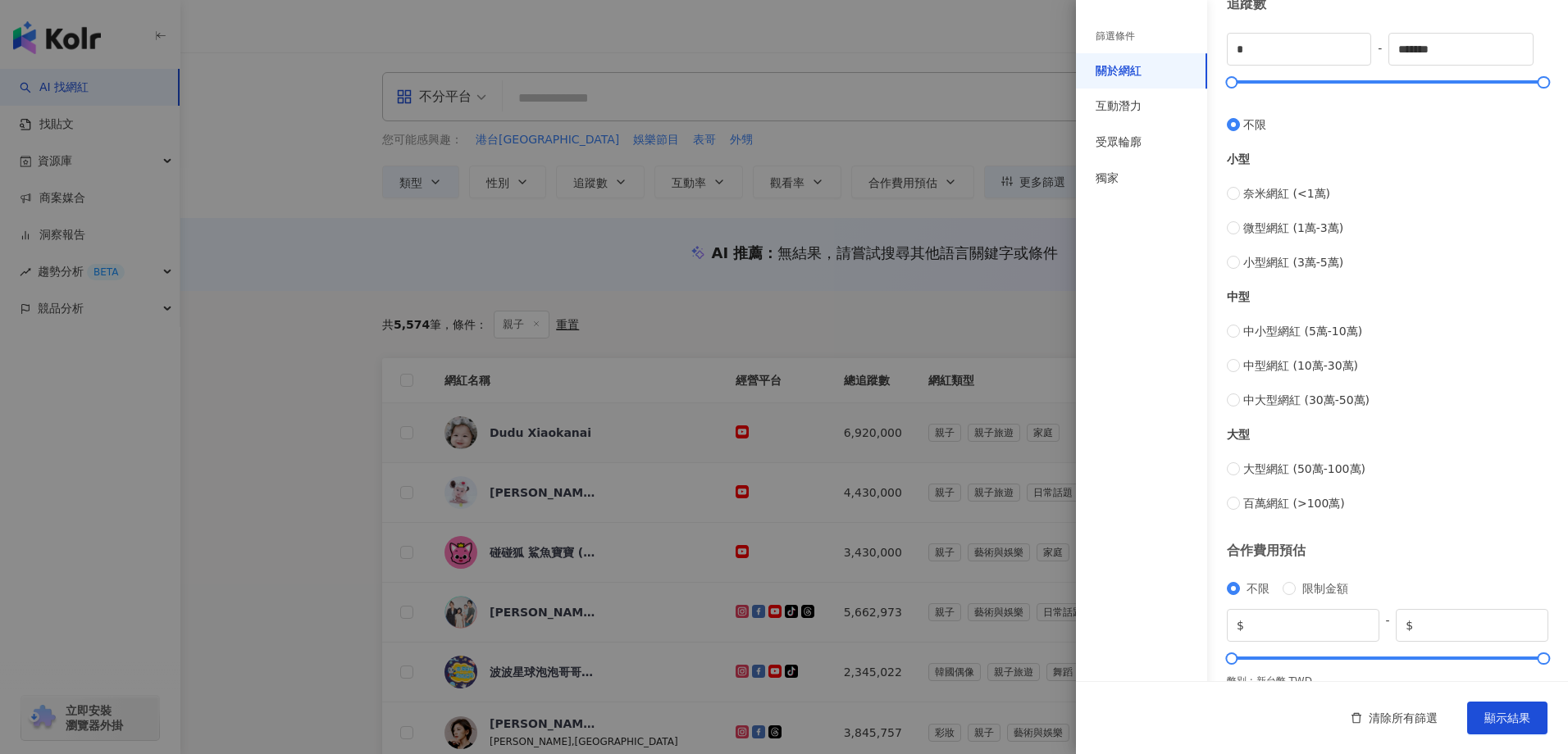
scroll to position [485, 0]
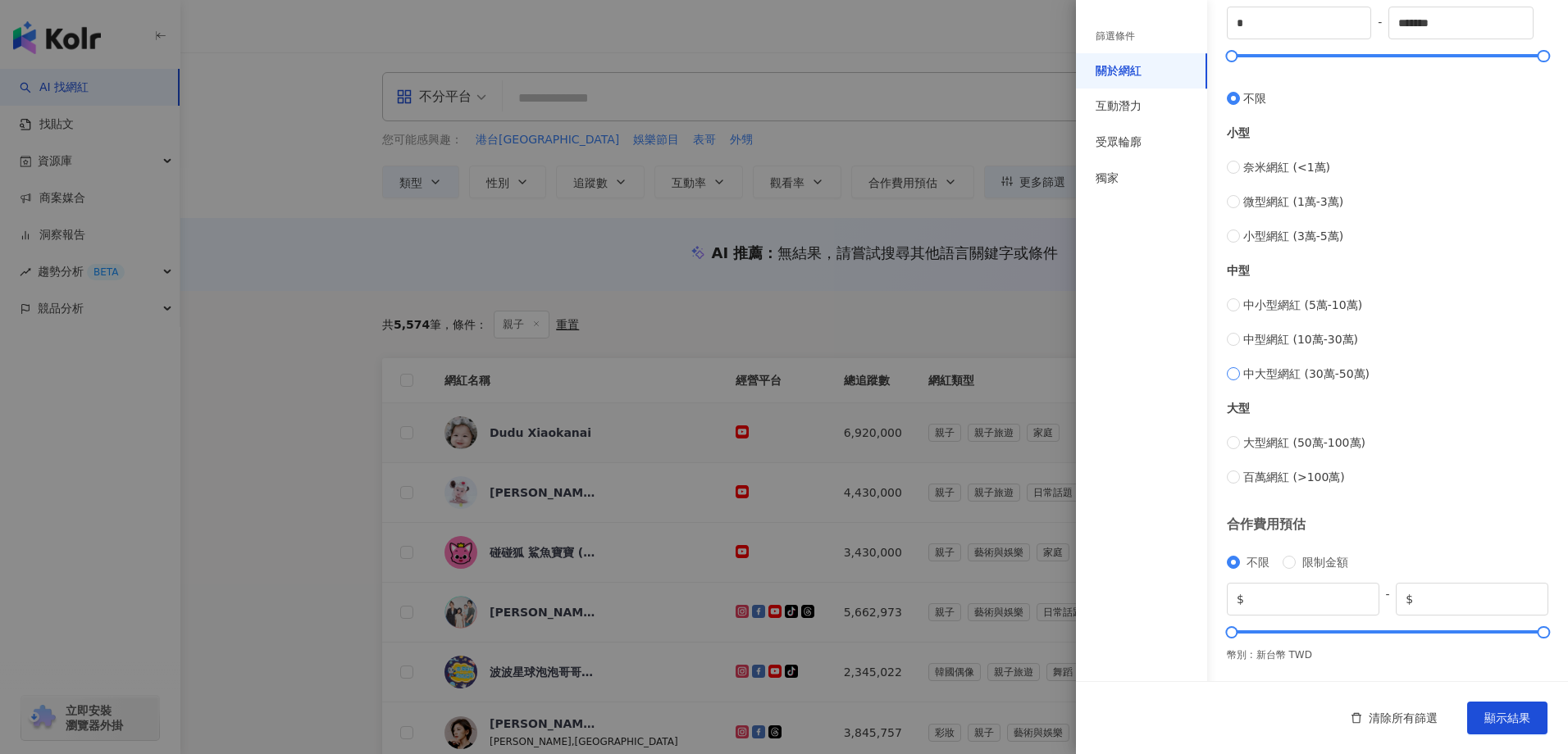
click at [1343, 378] on span "中大型網紅 (30萬-50萬)" at bounding box center [1305, 374] width 126 height 18
type input "******"
click at [1139, 112] on div "互動潛力" at bounding box center [1118, 107] width 46 height 17
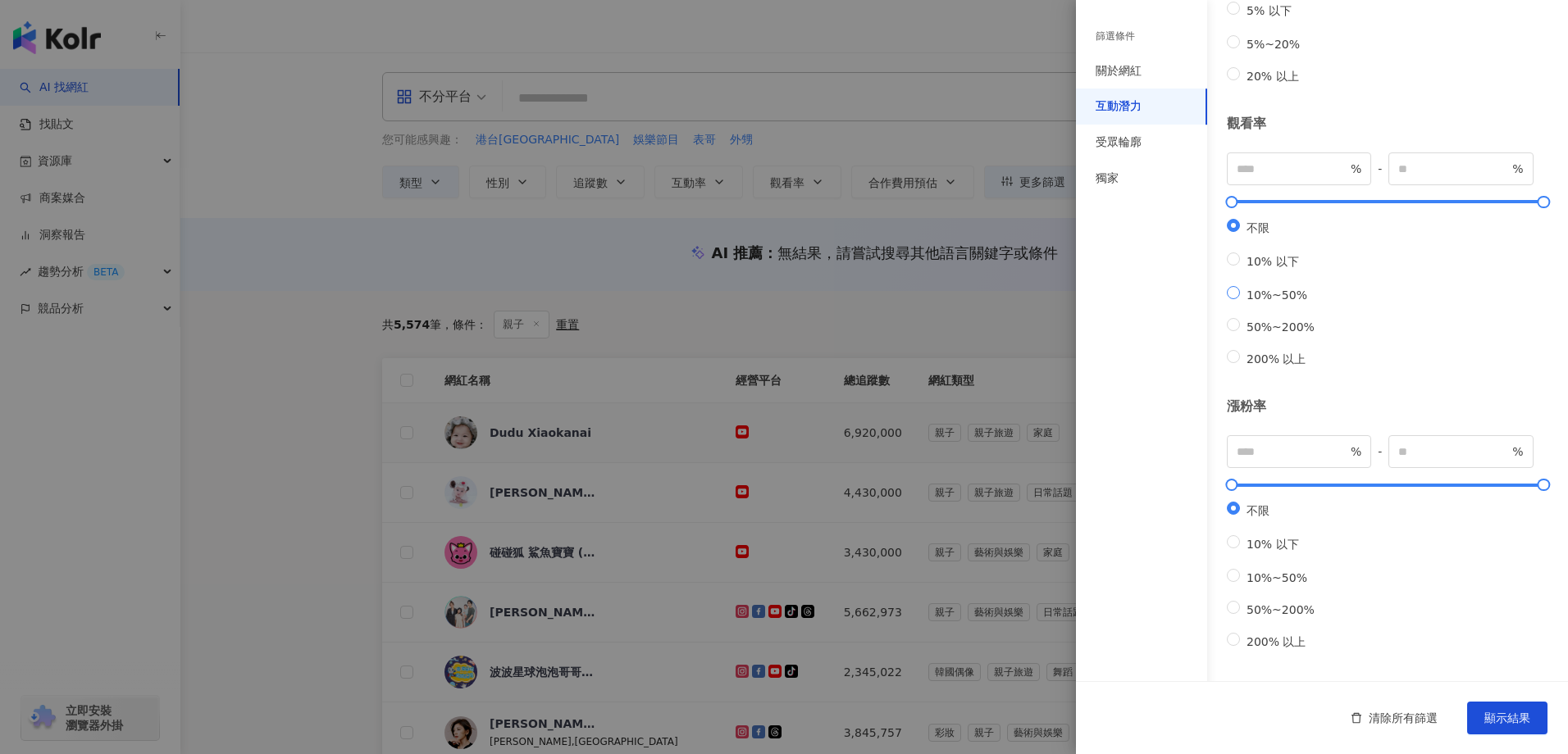
click at [1294, 289] on span "10%~50%" at bounding box center [1276, 295] width 74 height 13
type input "**"
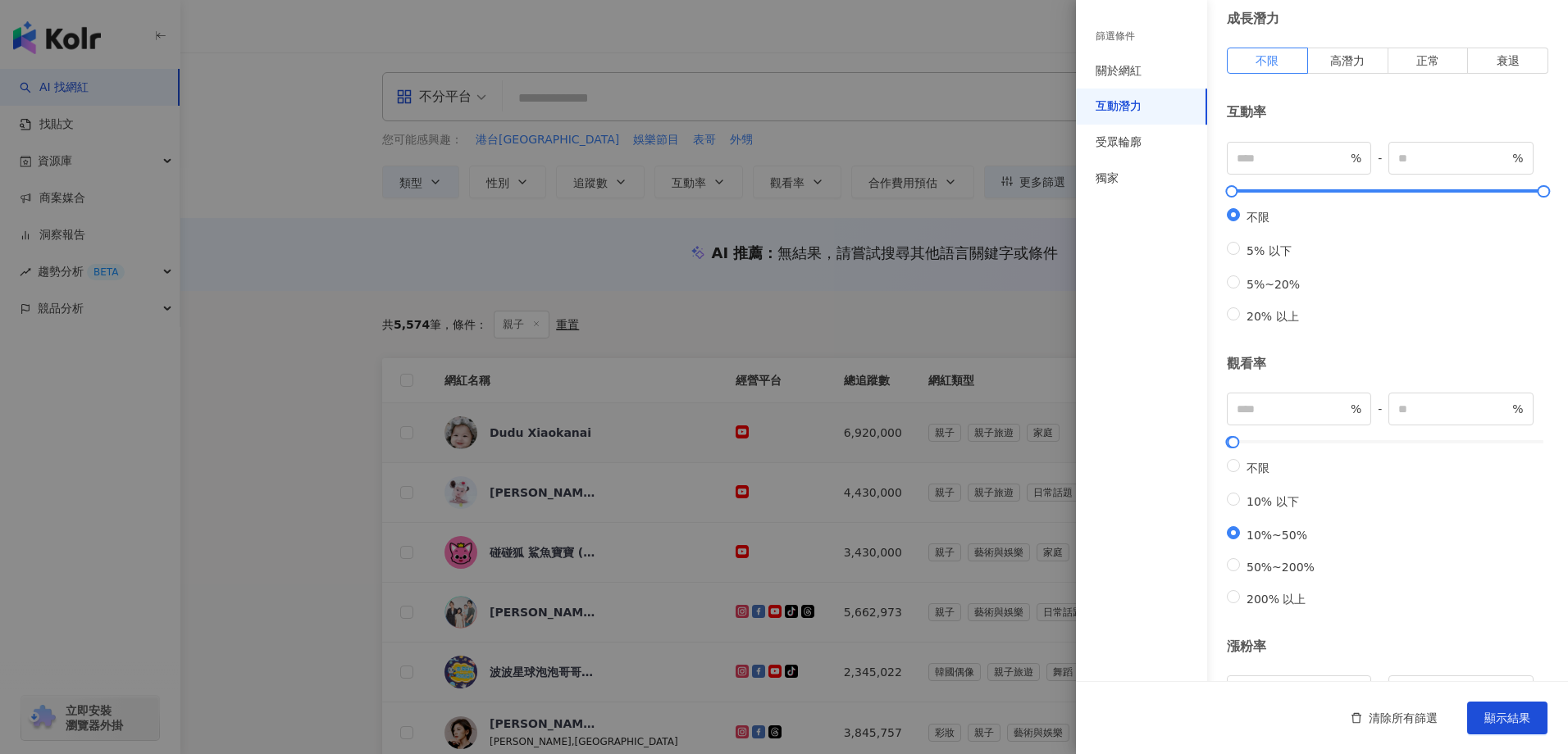
scroll to position [17, 0]
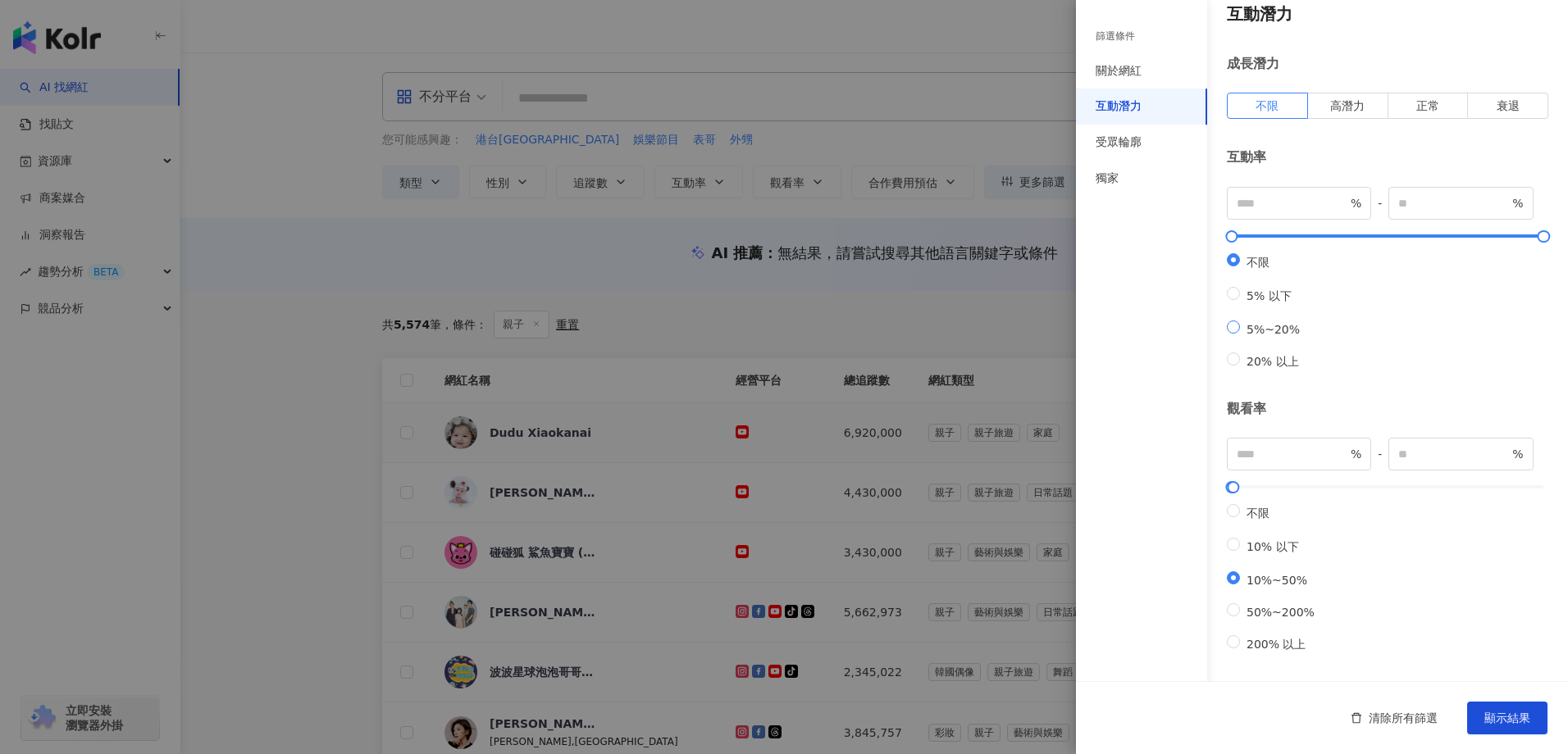
click at [1292, 335] on span "5%~20%" at bounding box center [1273, 330] width 66 height 13
type input "*"
type input "**"
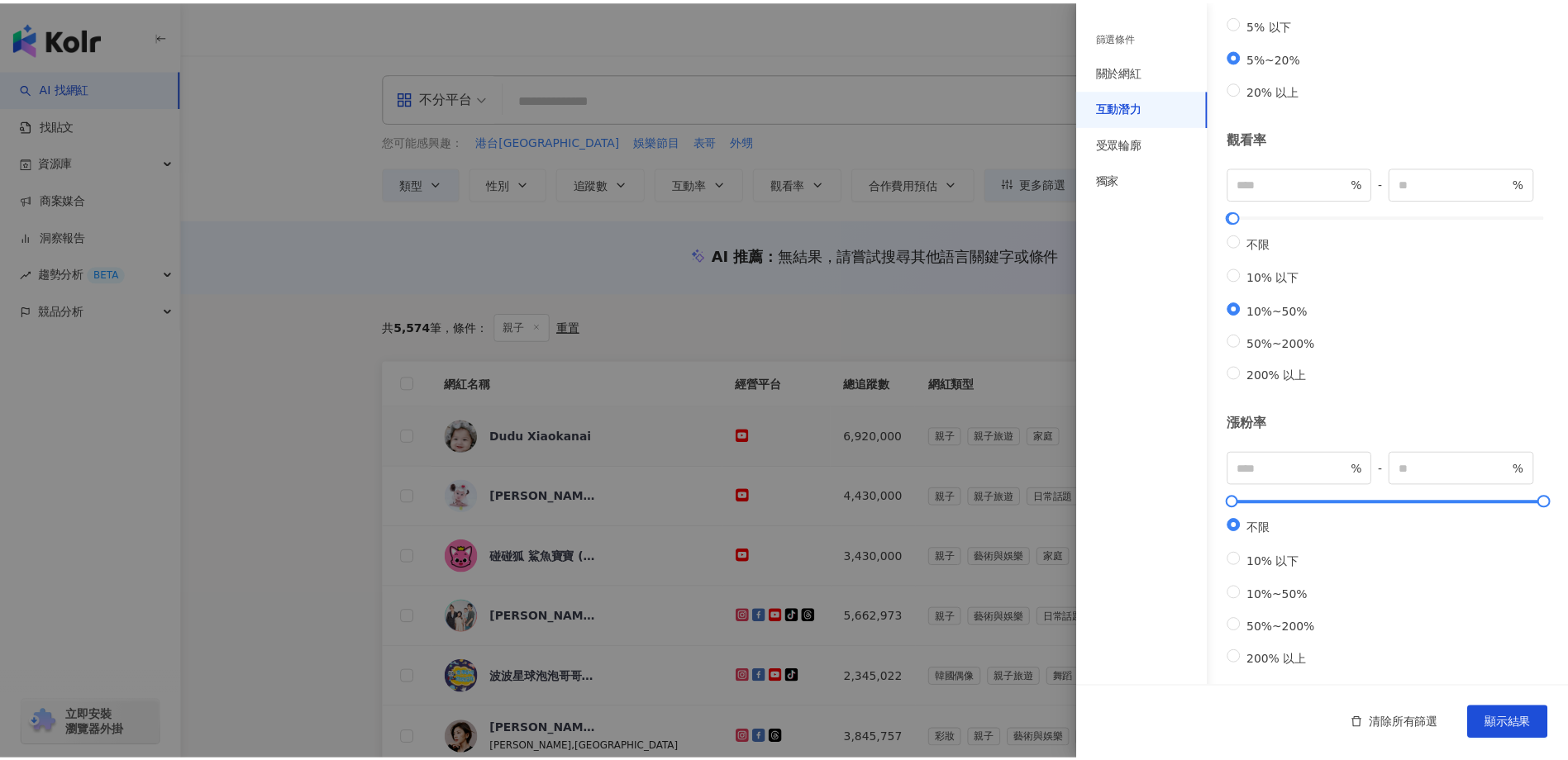
scroll to position [348, 0]
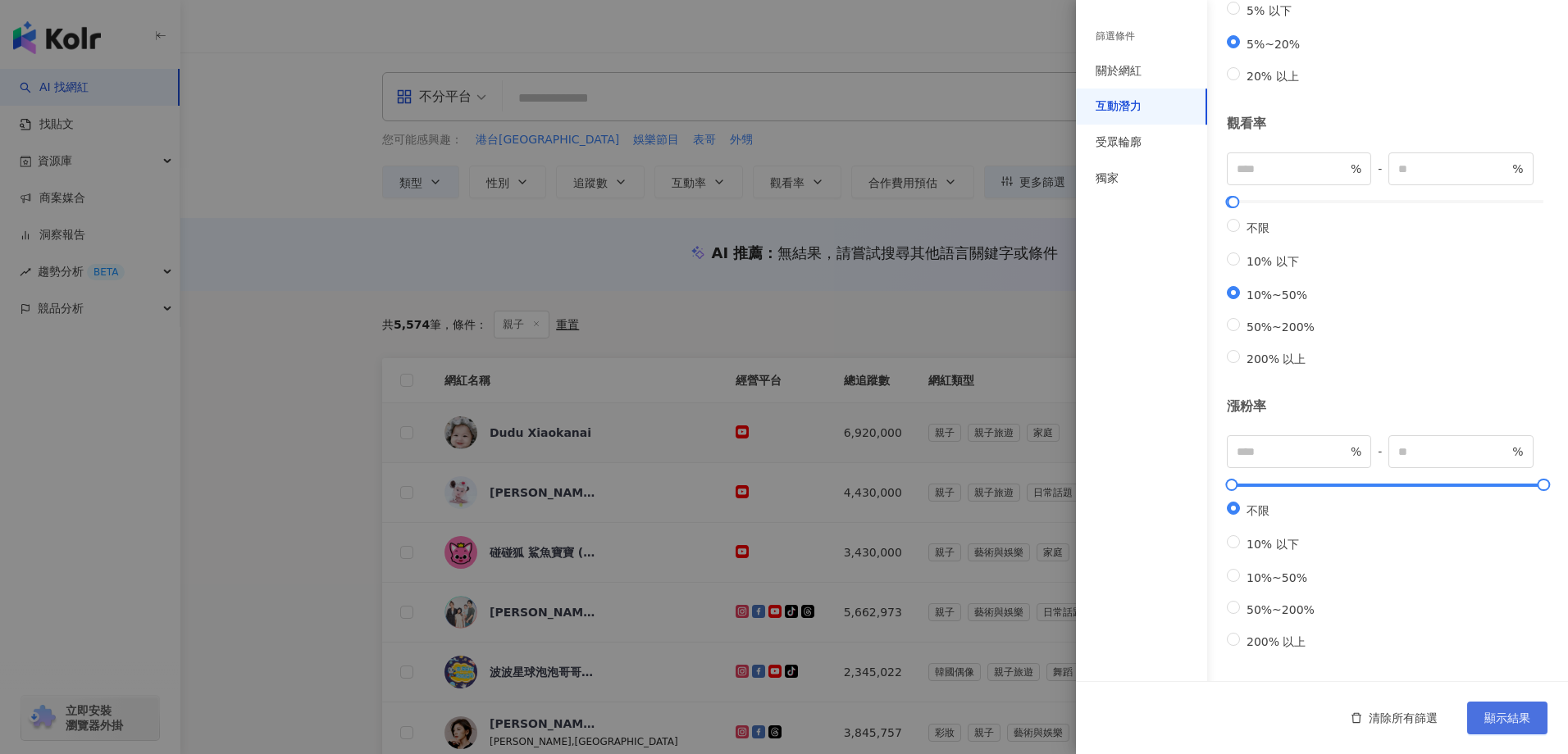
click at [1498, 714] on span "顯示結果" at bounding box center [1506, 718] width 46 height 13
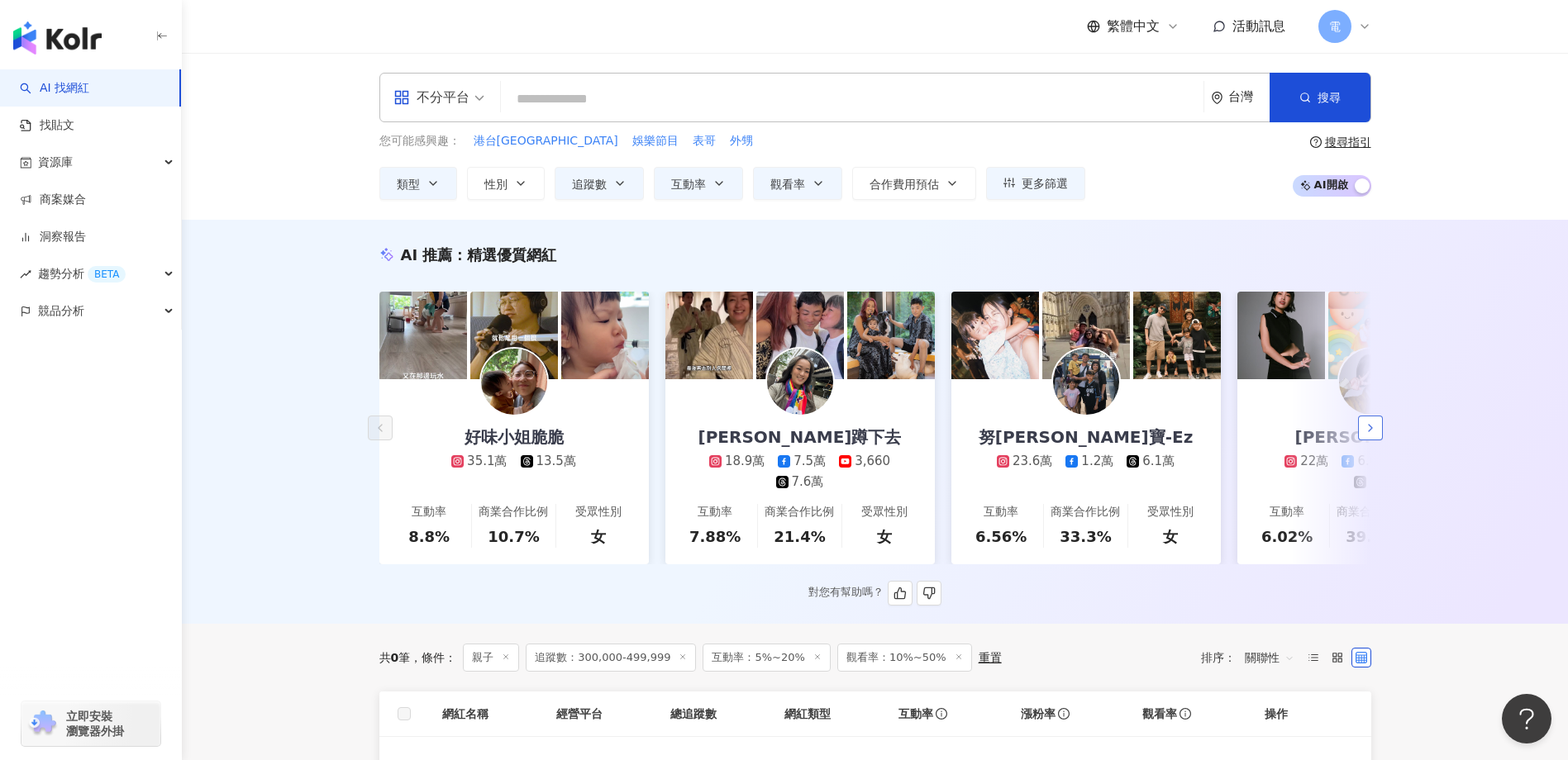
click at [1379, 435] on button "button" at bounding box center [1370, 428] width 24 height 24
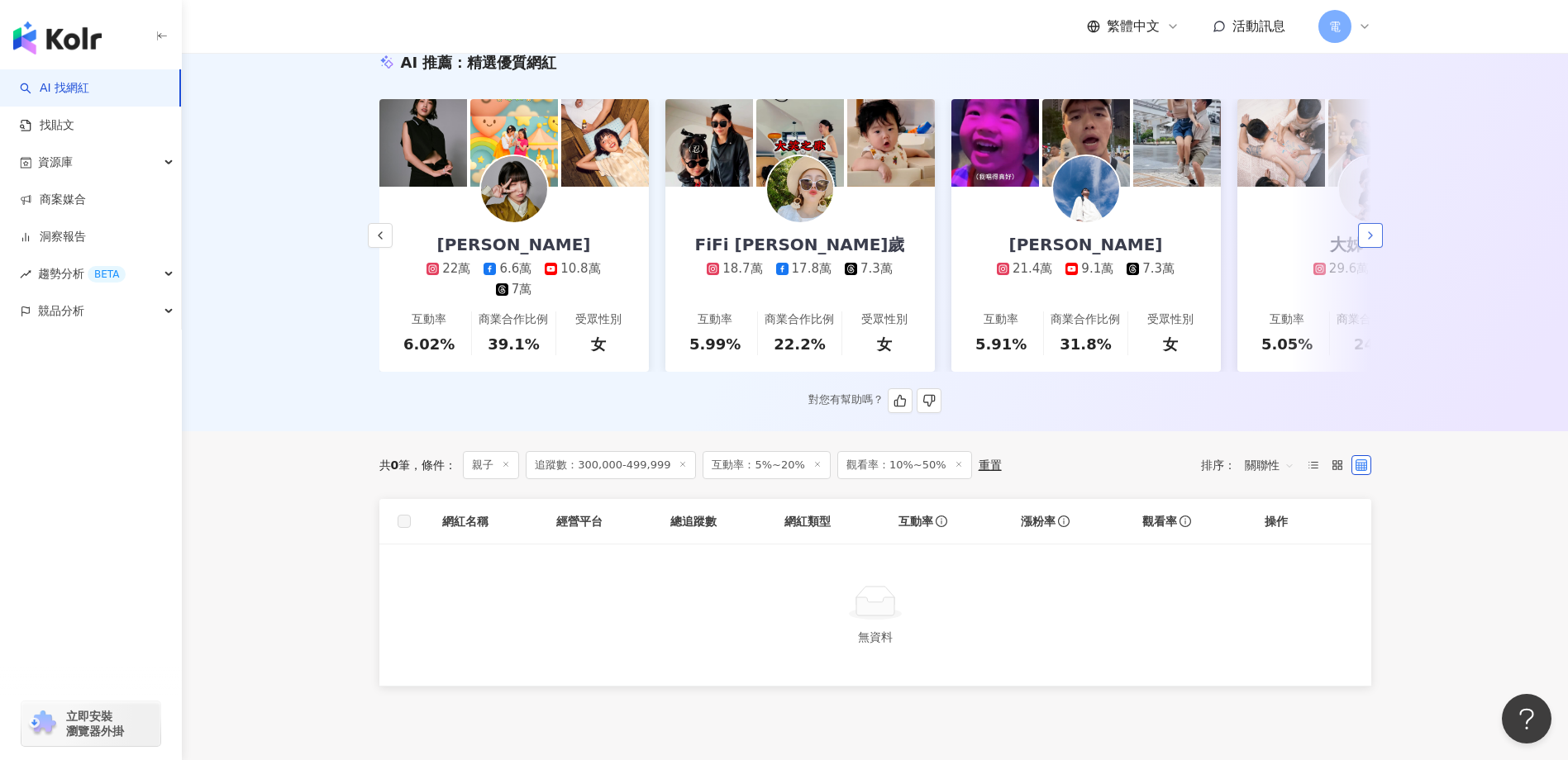
scroll to position [331, 0]
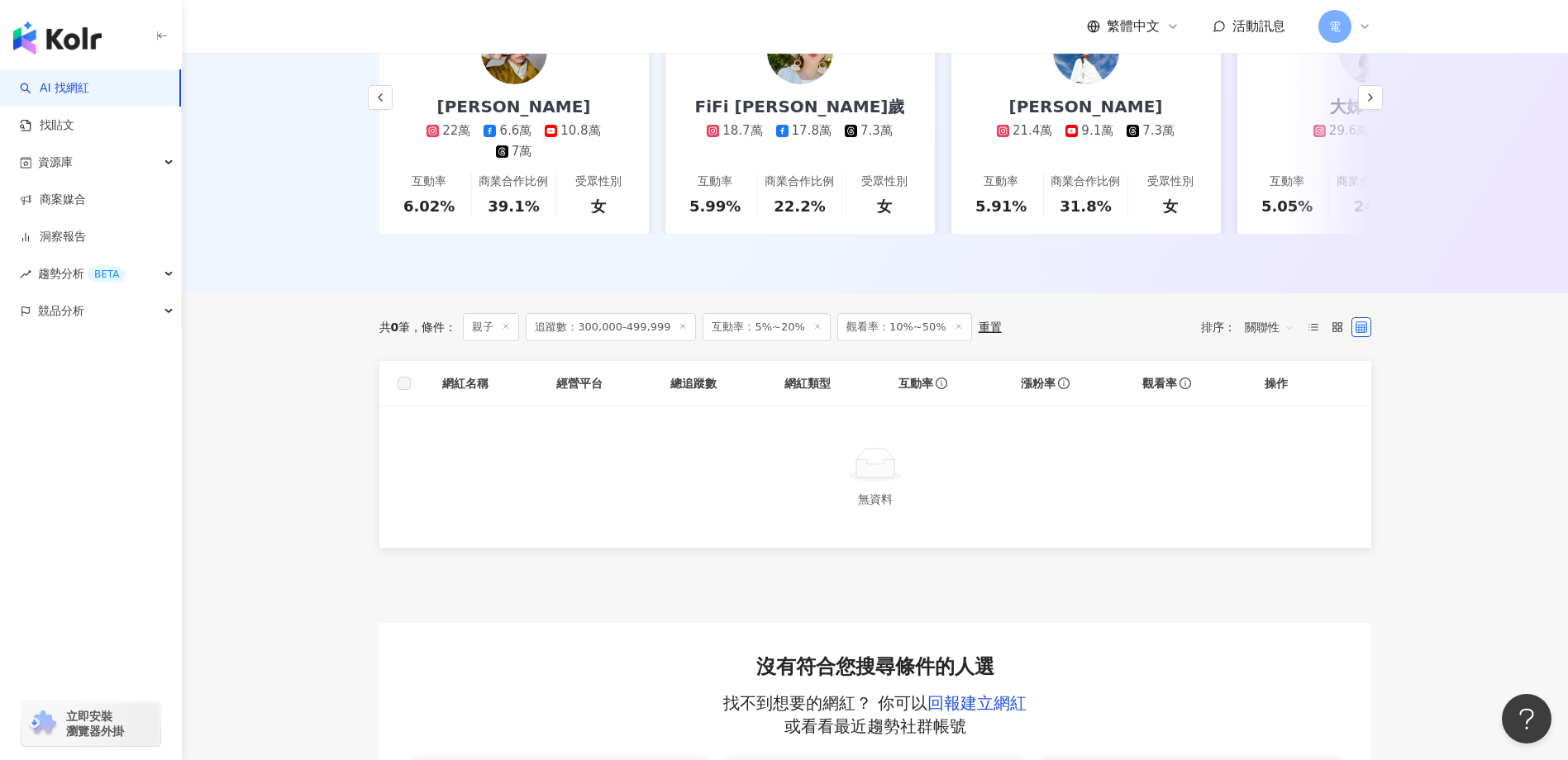
click at [955, 331] on icon at bounding box center [959, 326] width 8 height 8
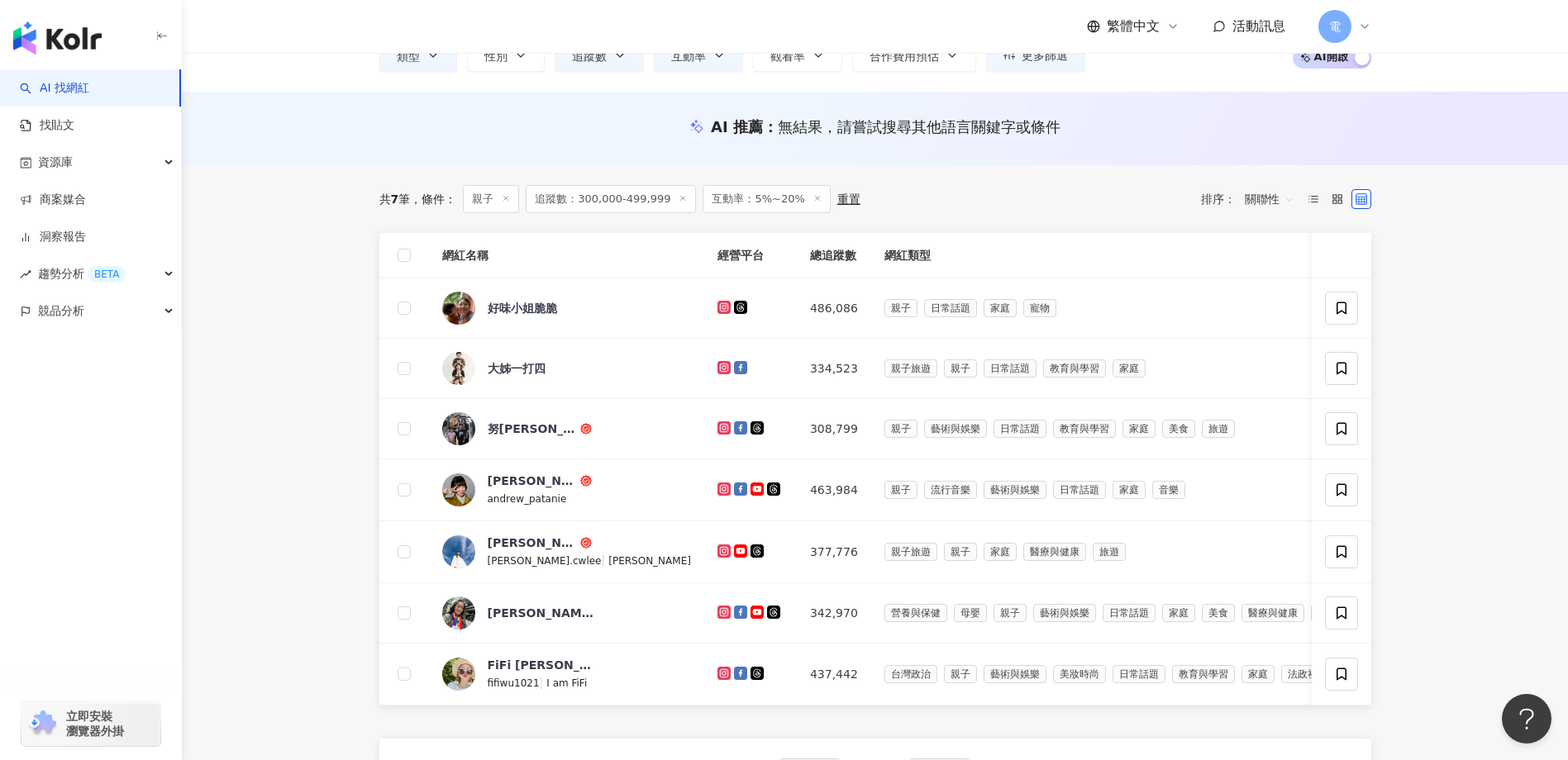
scroll to position [166, 0]
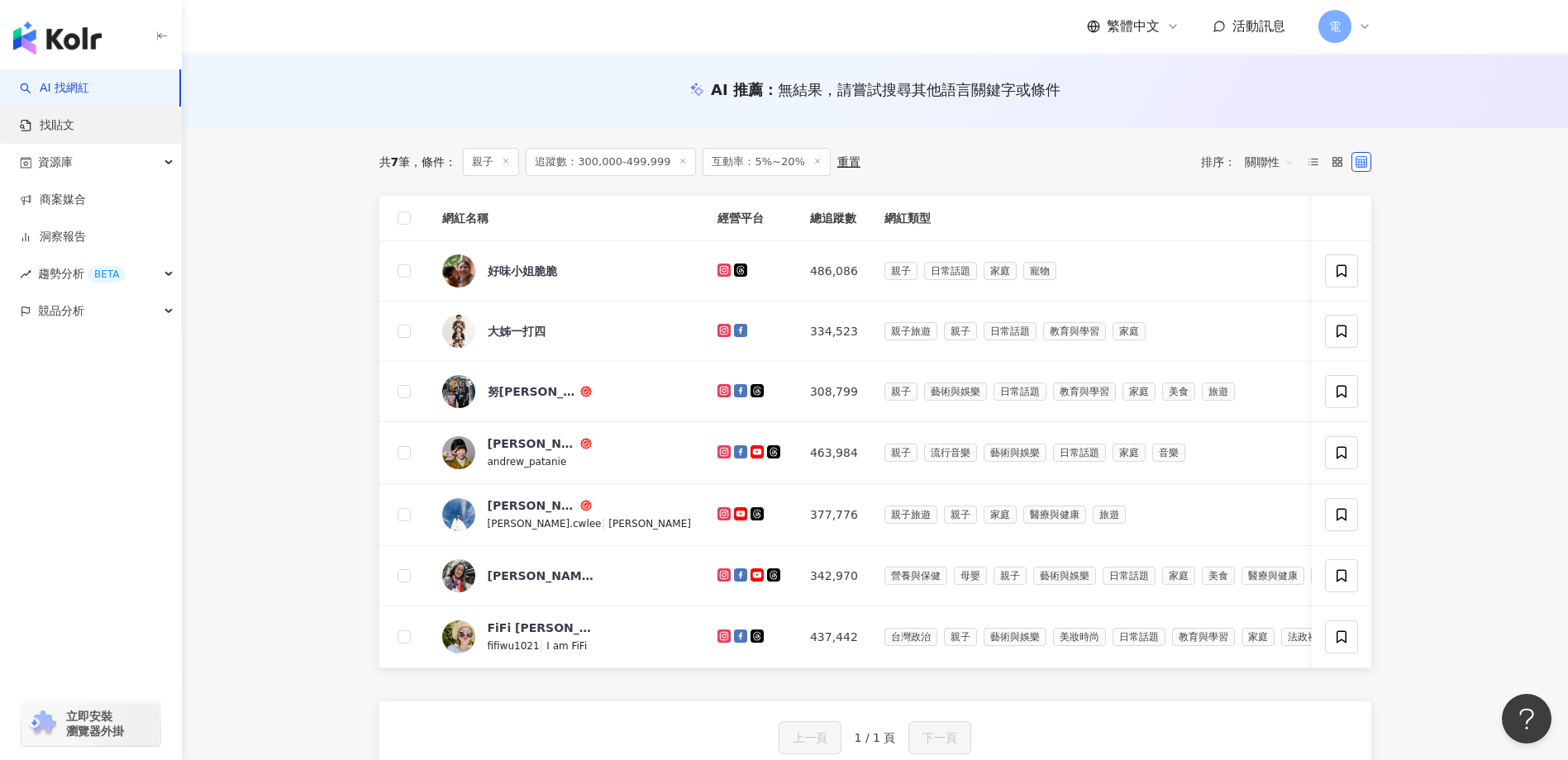
click at [74, 124] on link "找貼文" at bounding box center [47, 126] width 55 height 17
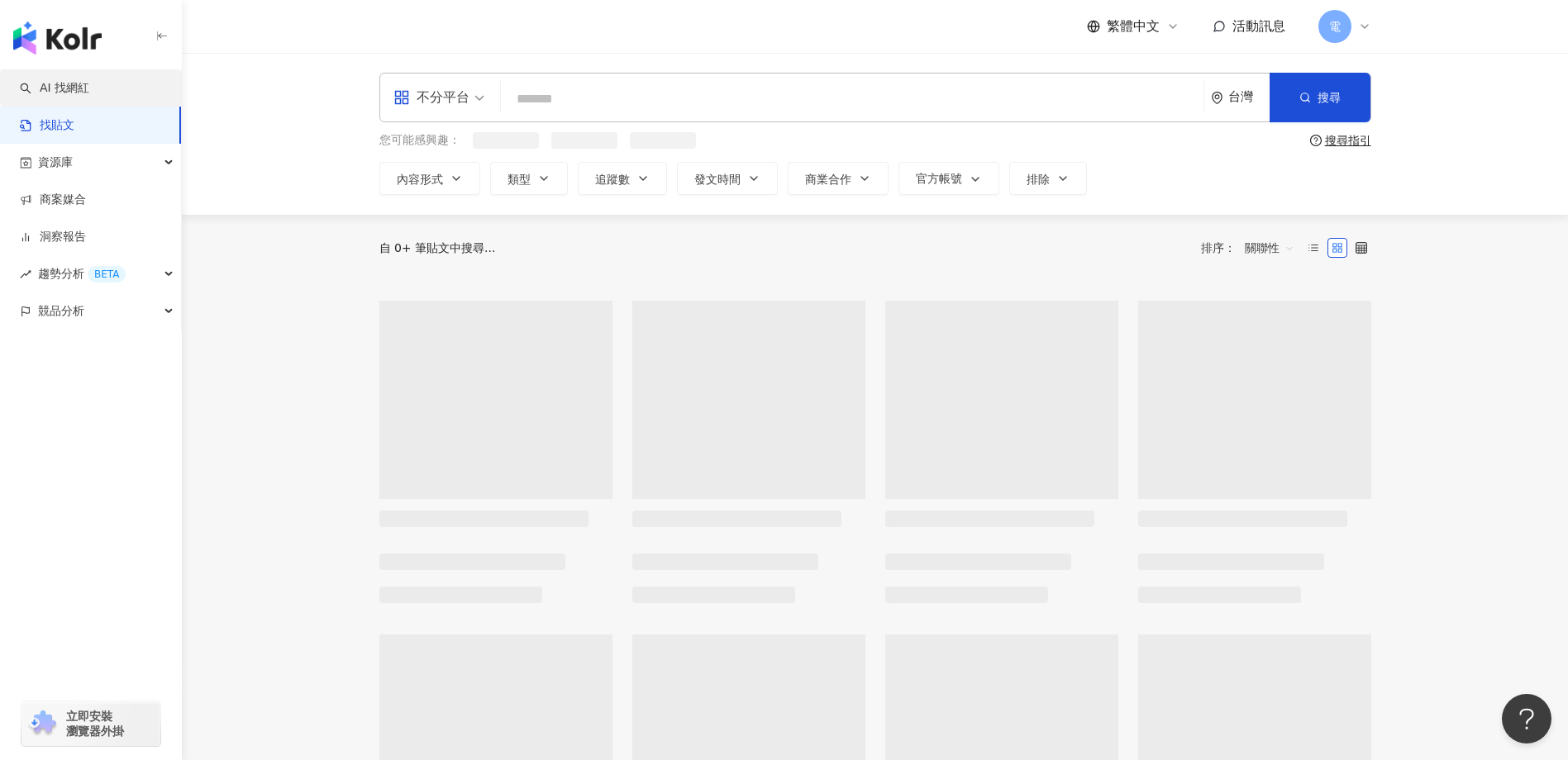
click at [89, 92] on link "AI 找網紅" at bounding box center [55, 89] width 70 height 17
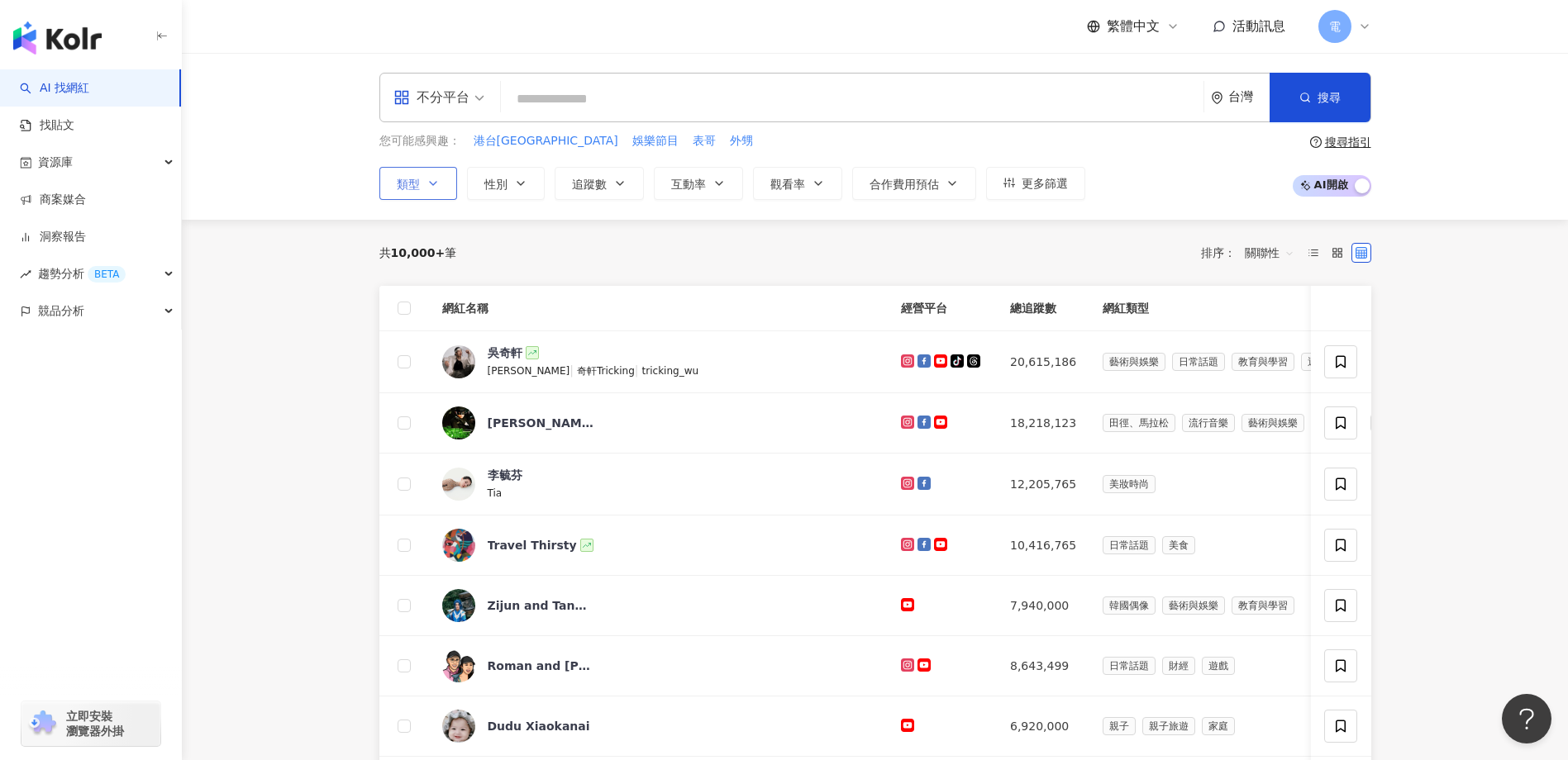
drag, startPoint x: 415, startPoint y: 176, endPoint x: 434, endPoint y: 172, distance: 19.4
click at [415, 178] on span "類型" at bounding box center [408, 185] width 24 height 13
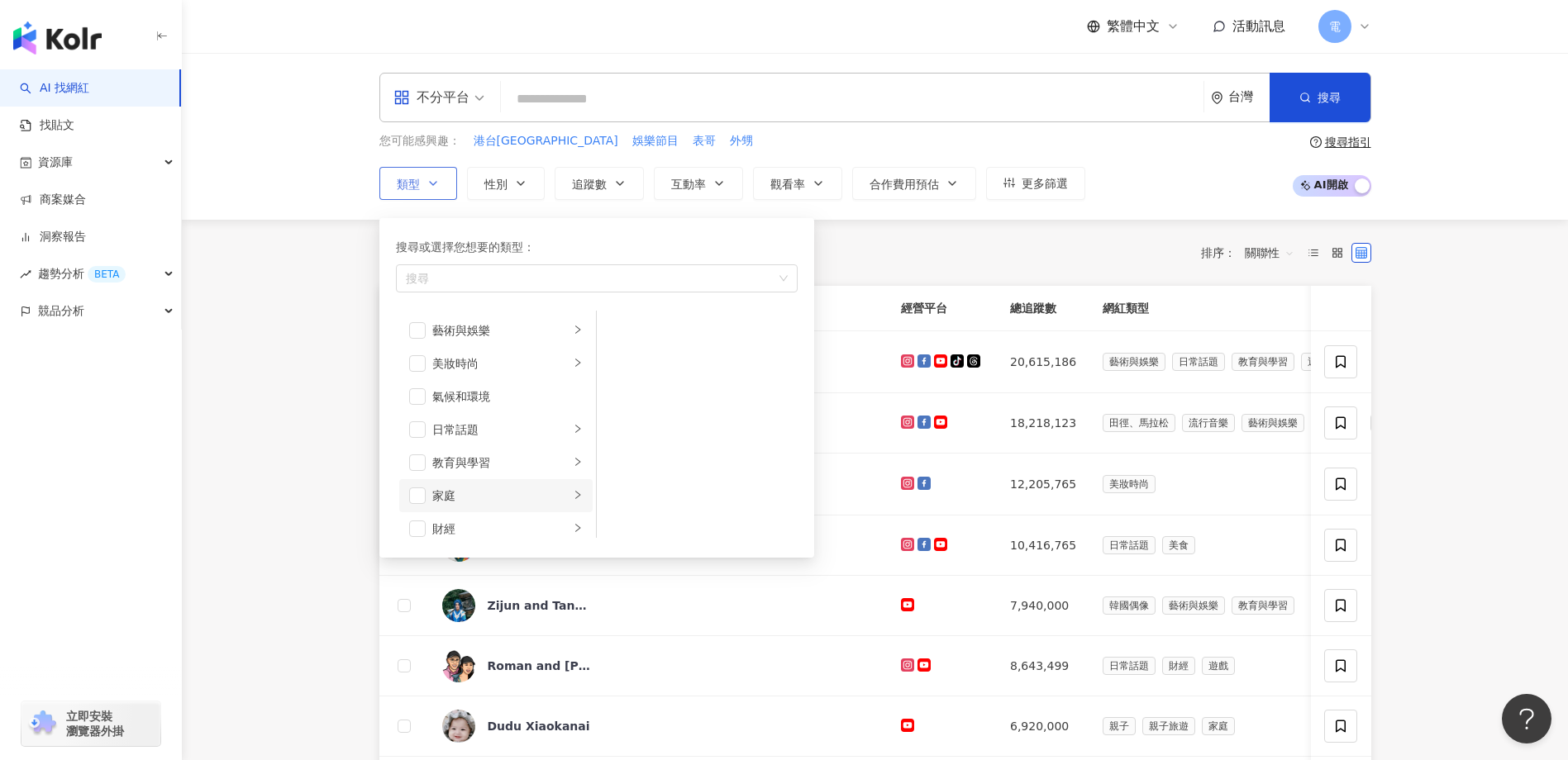
click at [457, 496] on div "家庭" at bounding box center [501, 495] width 137 height 18
click at [655, 357] on div "親子" at bounding box center [708, 363] width 152 height 18
click at [1525, 263] on main "不分平台 台灣 搜尋 您可能感興趣： 港台小肥 娛樂節目 表哥 外甥 類型 搜尋或選擇您想要的類型： 親子 藝術與娛樂 美妝時尚 氣候和環境 日常話題 教育與…" at bounding box center [875, 770] width 1386 height 1436
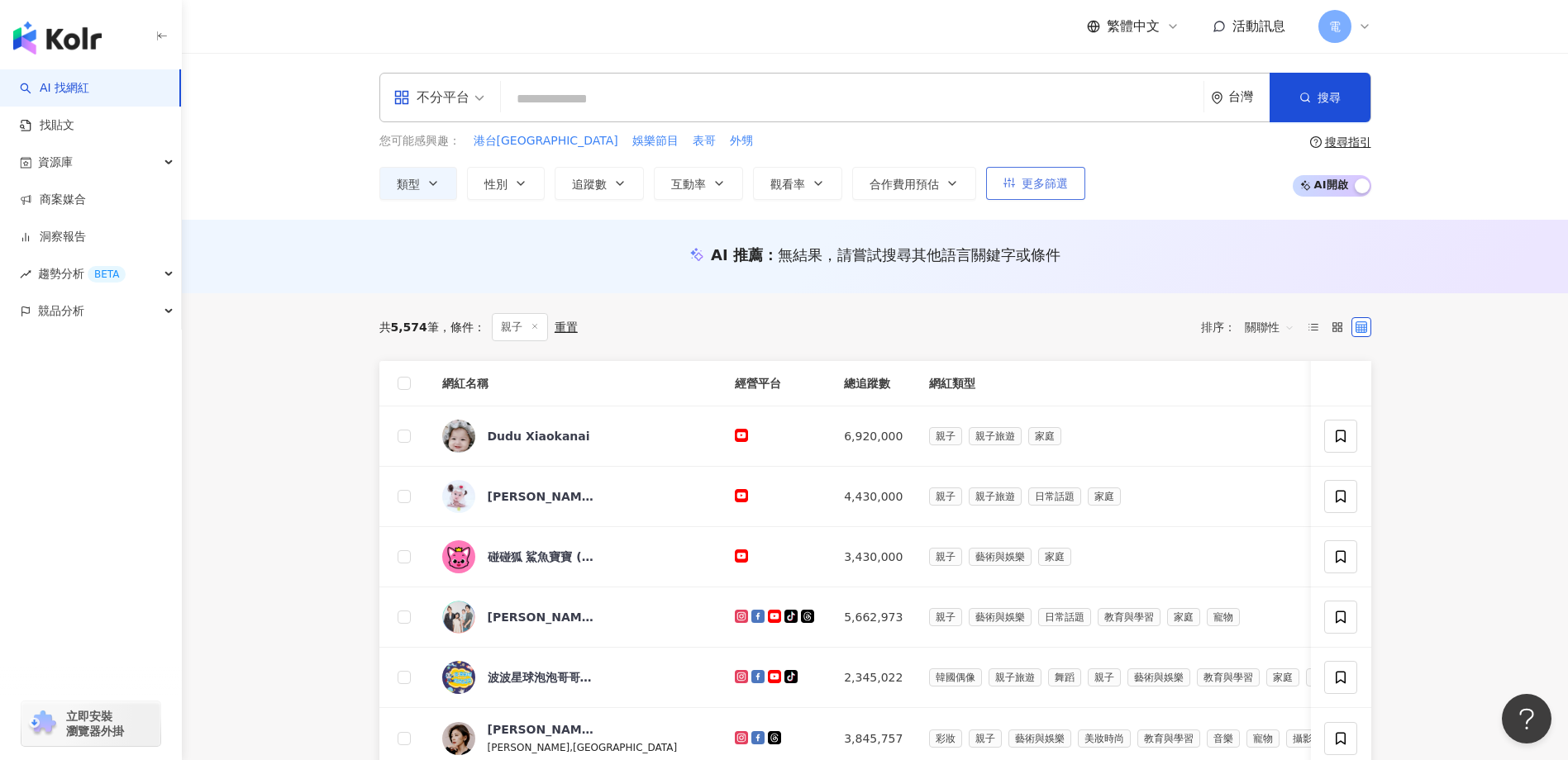
click at [1042, 179] on span "更多篩選" at bounding box center [1044, 184] width 46 height 13
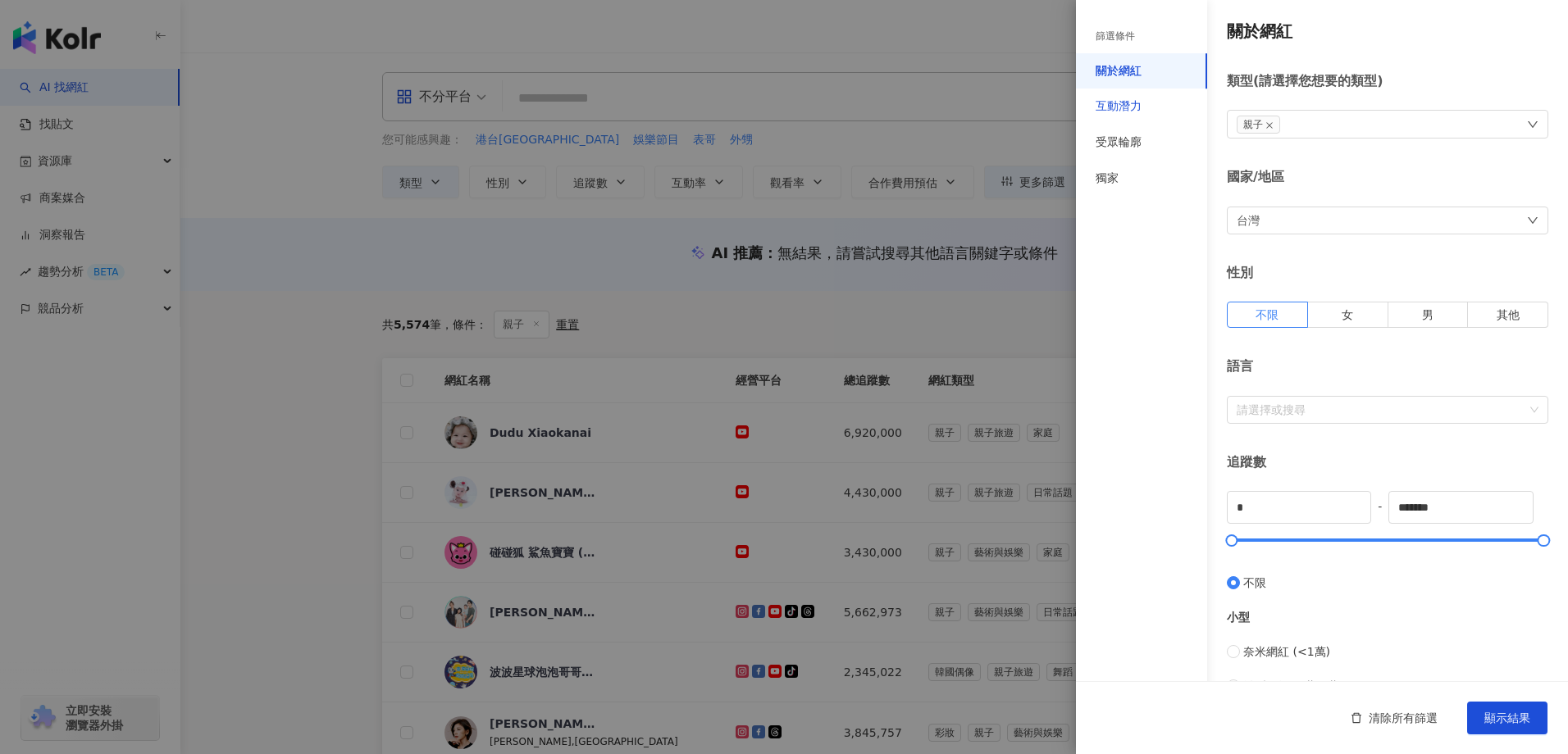
click at [1110, 106] on div "互動潛力" at bounding box center [1118, 107] width 46 height 17
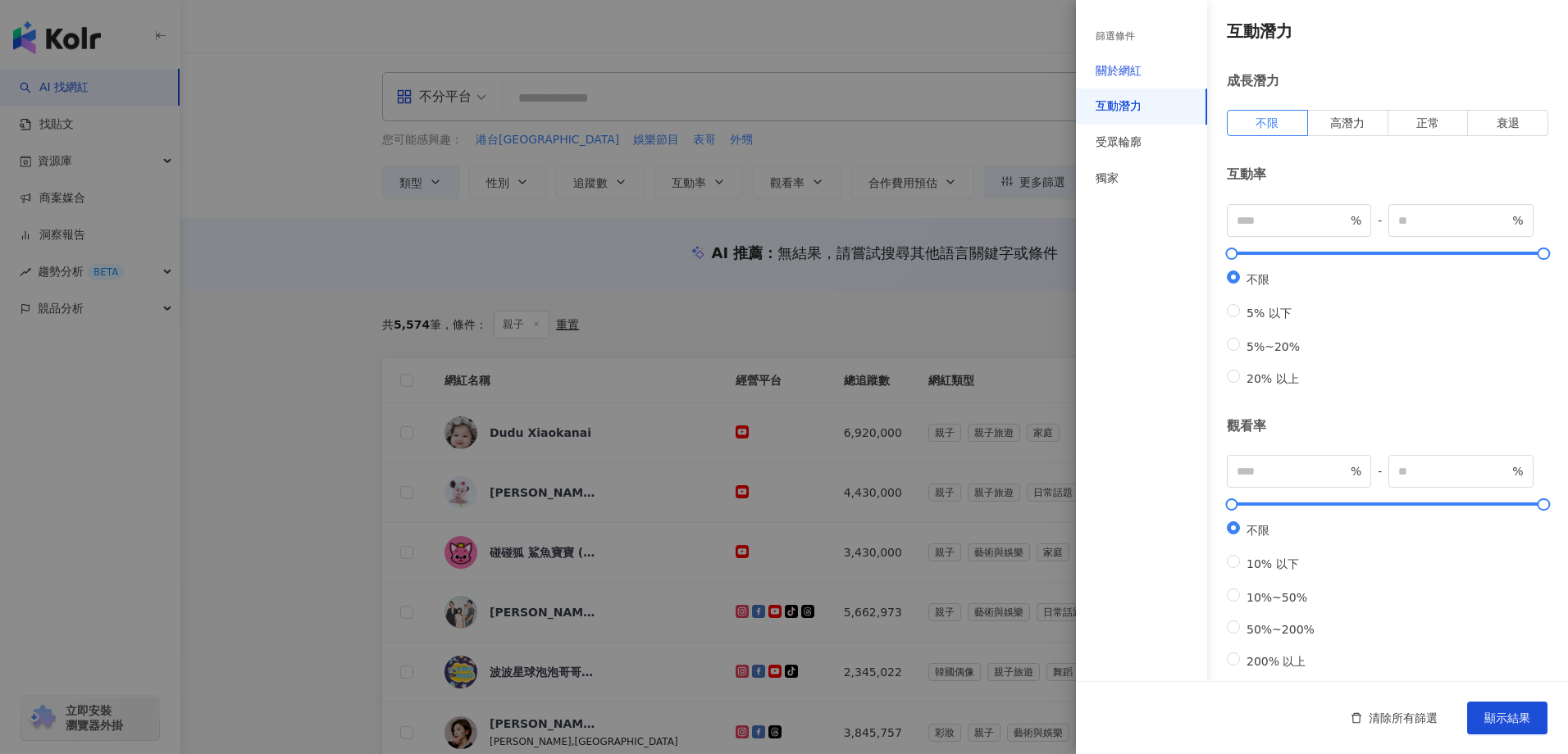
click at [1114, 72] on div "關於網紅" at bounding box center [1118, 72] width 46 height 17
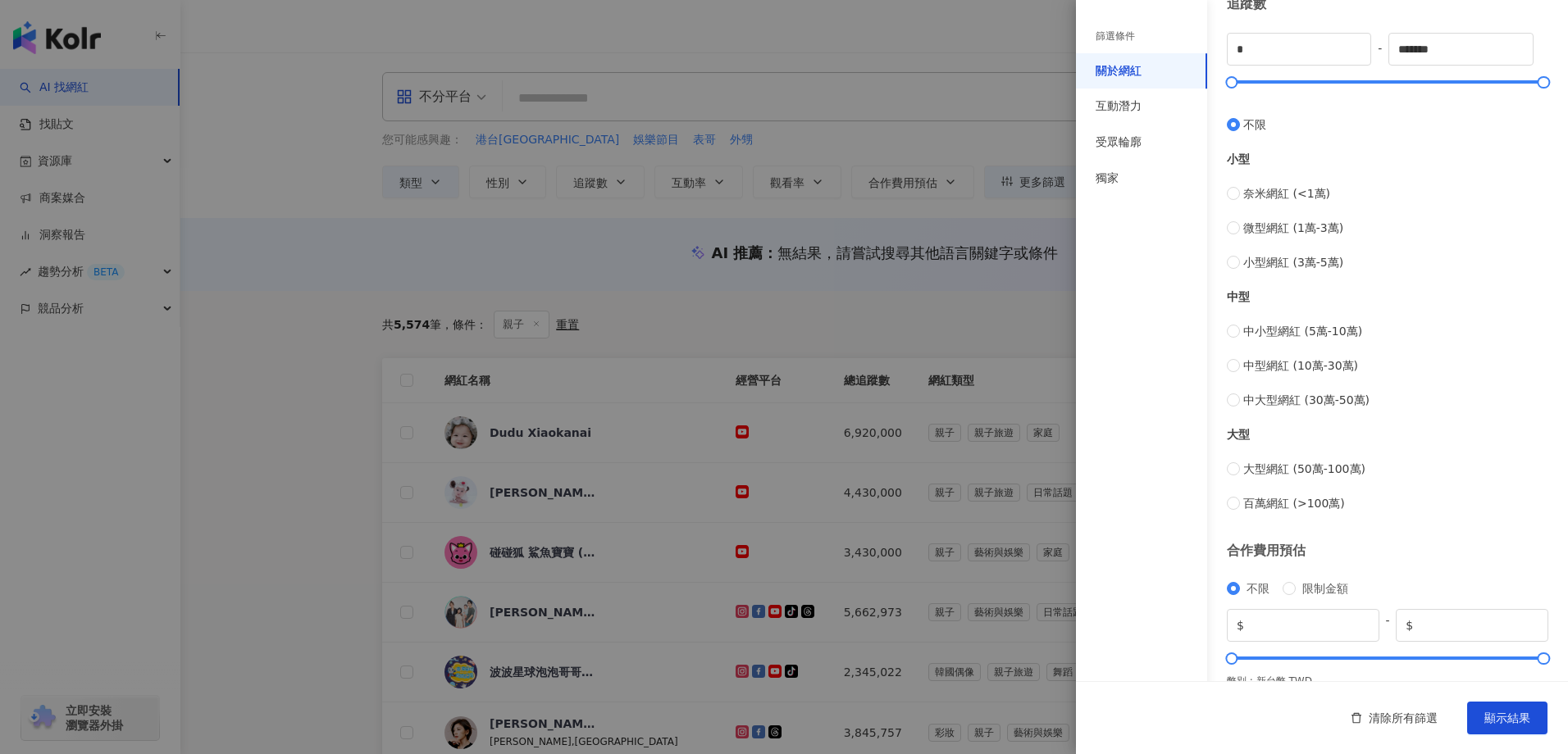
scroll to position [485, 0]
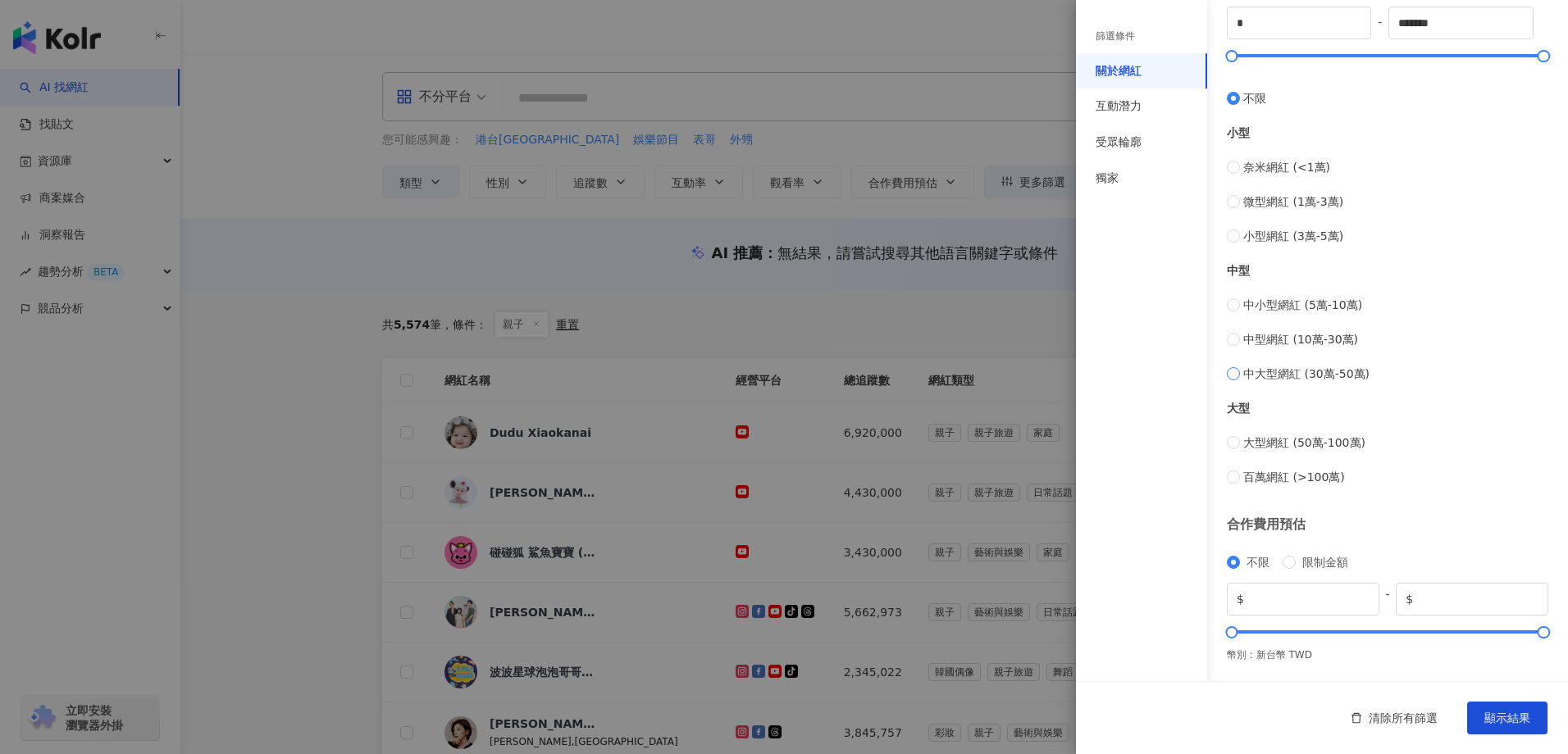
click at [1344, 375] on span "中大型網紅 (30萬-50萬)" at bounding box center [1305, 374] width 126 height 18
type input "******"
click at [1123, 106] on div "互動潛力" at bounding box center [1118, 107] width 46 height 17
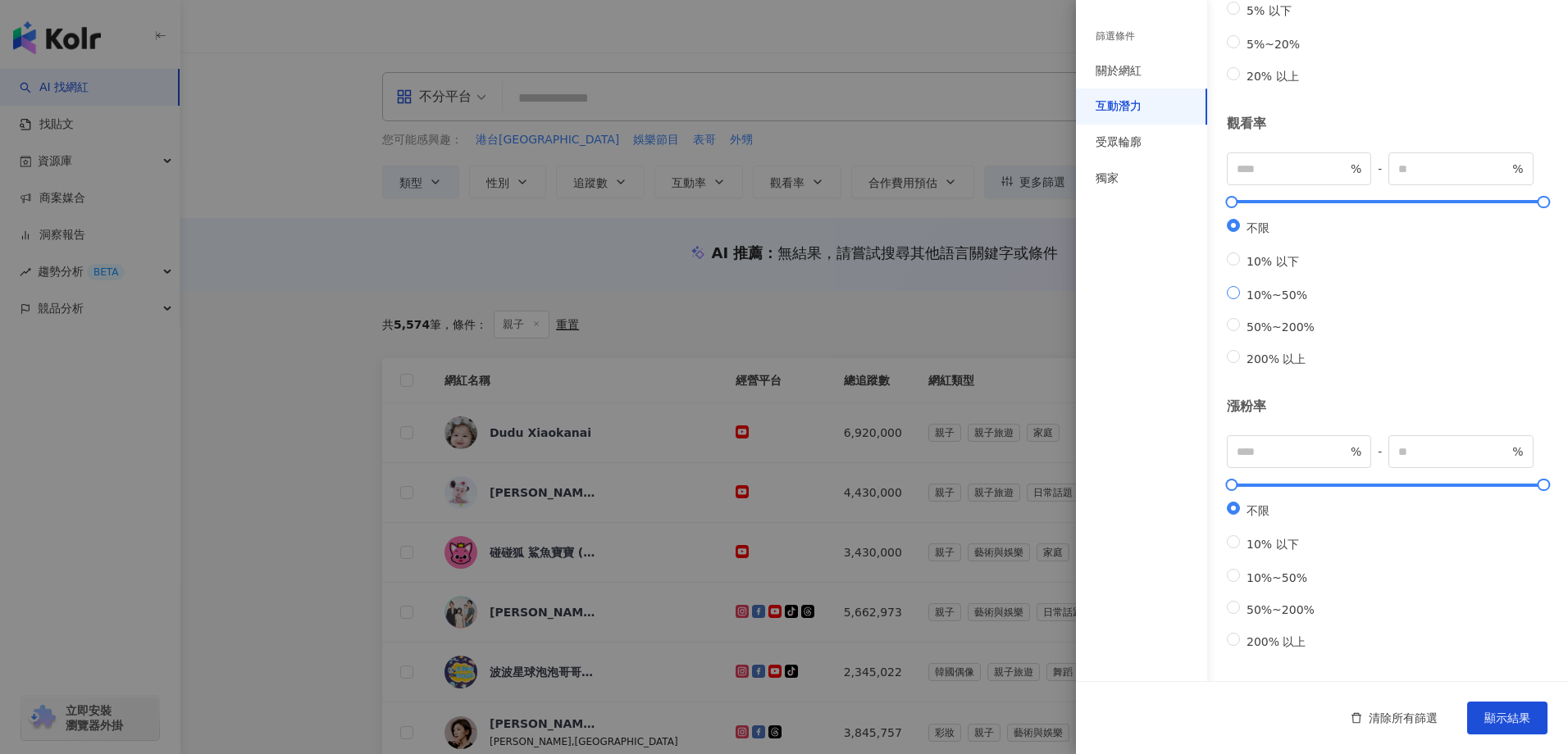
click at [1270, 289] on span "10%~50%" at bounding box center [1276, 295] width 74 height 13
type input "**"
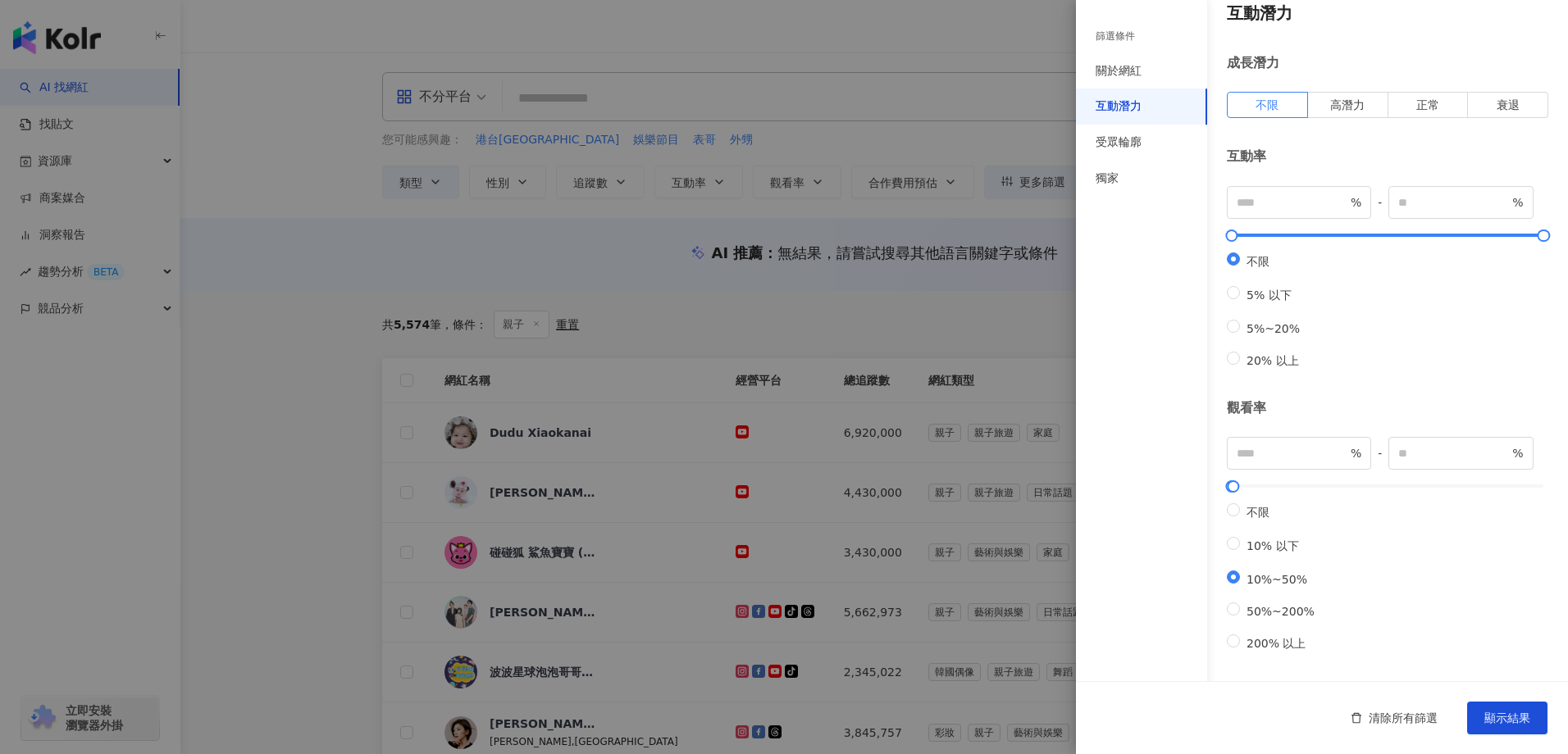
scroll to position [17, 0]
click at [1282, 336] on span "5%~20%" at bounding box center [1273, 330] width 66 height 13
type input "*"
type input "**"
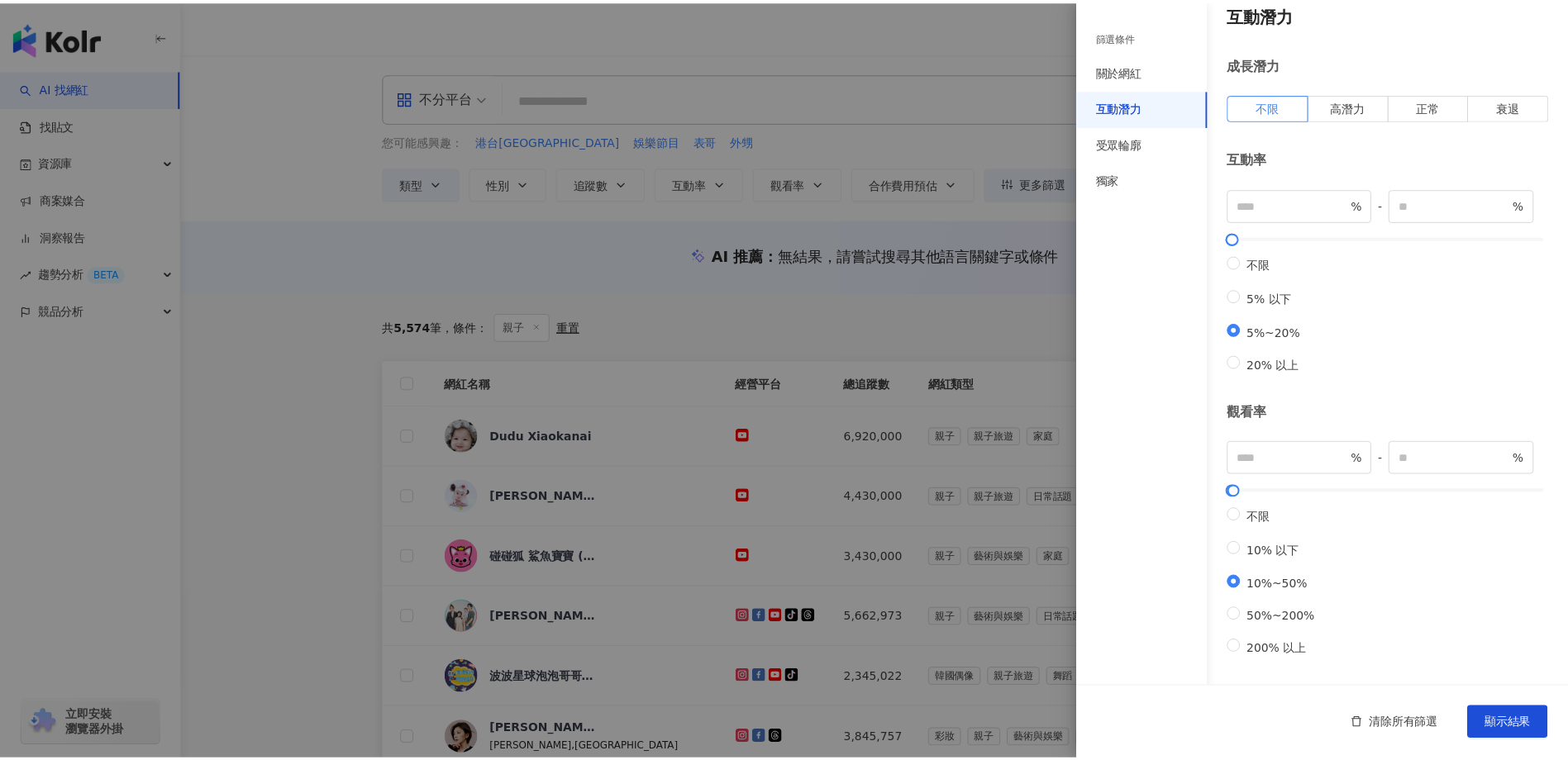
scroll to position [348, 0]
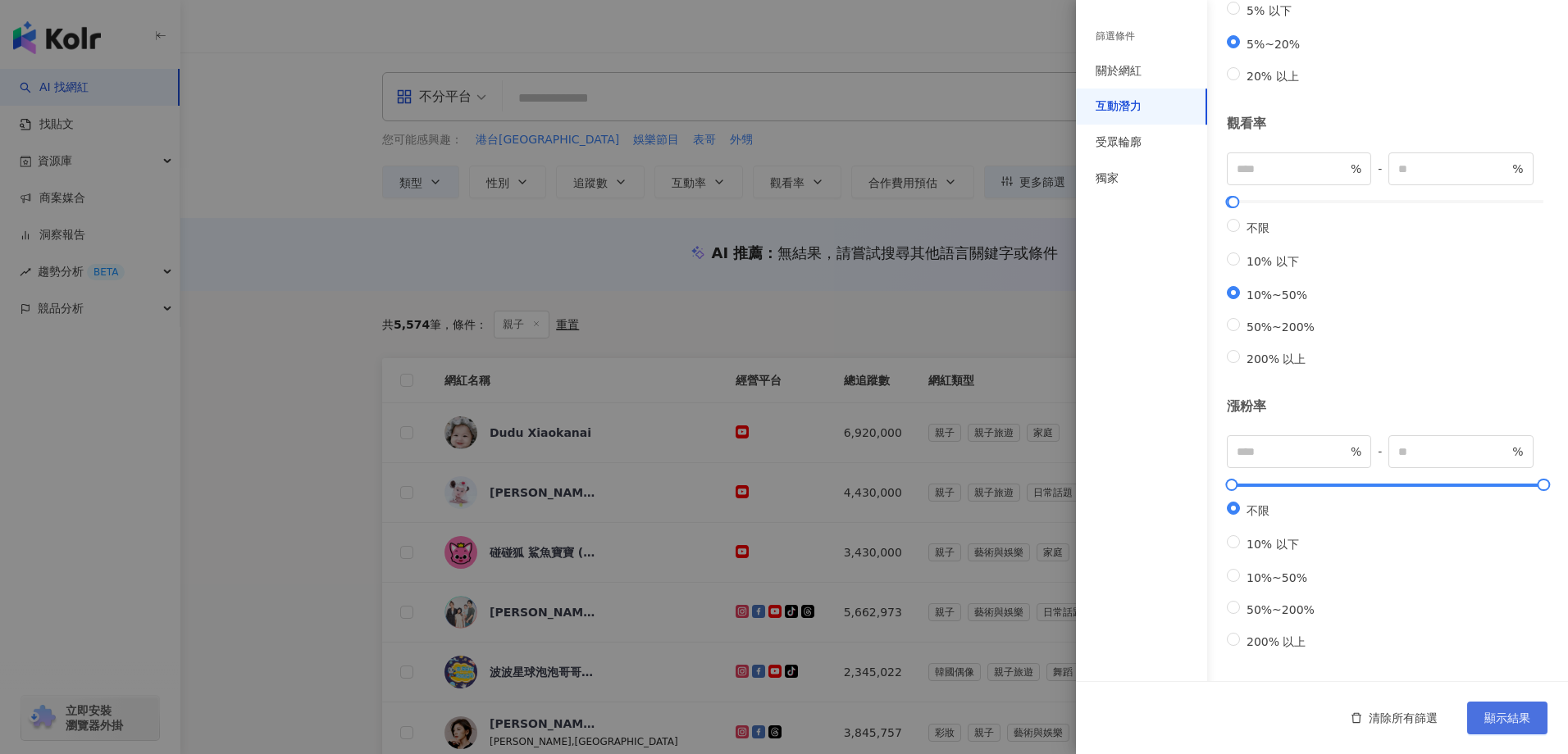
click at [1511, 725] on span "顯示結果" at bounding box center [1506, 718] width 46 height 13
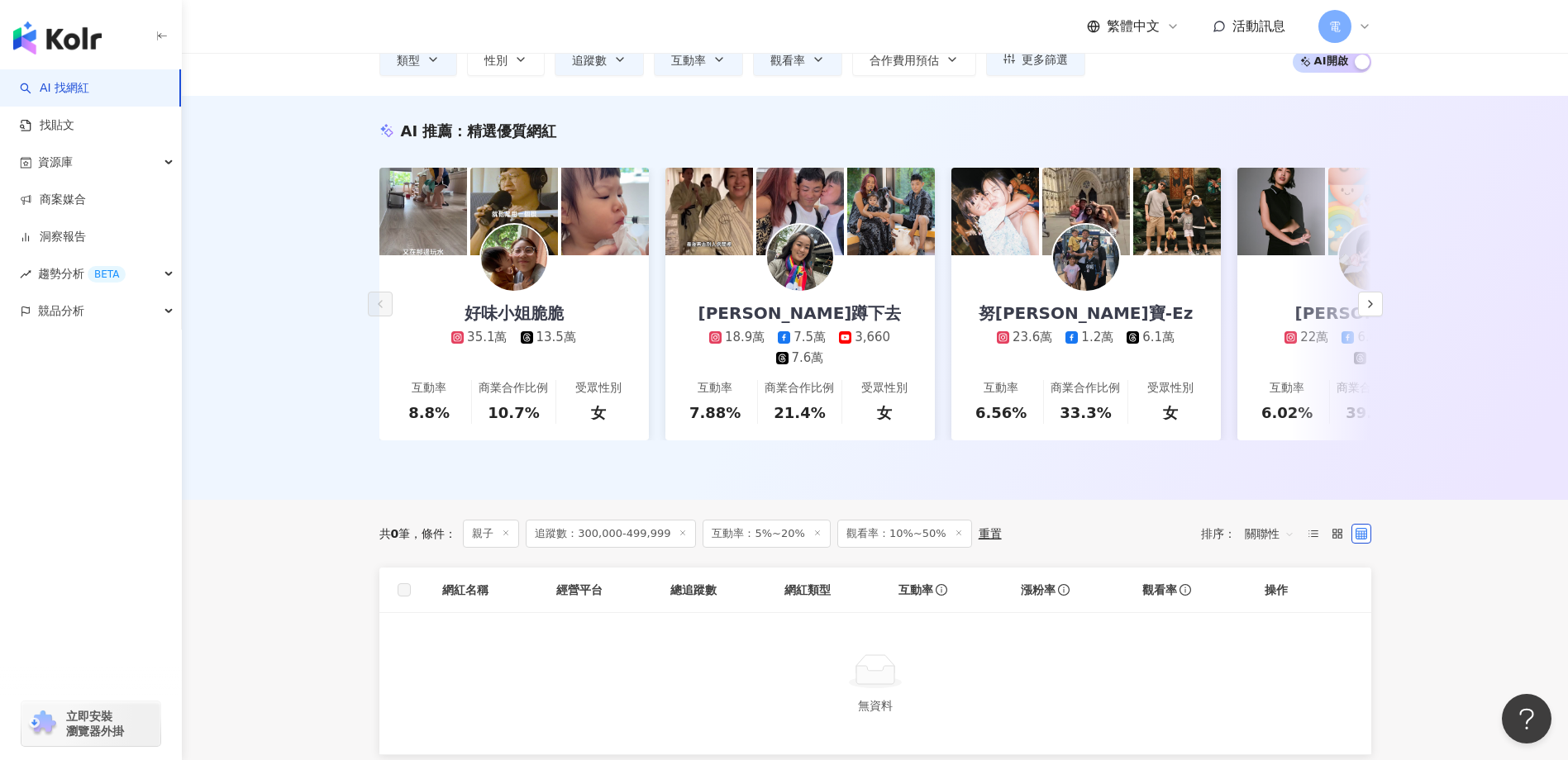
scroll to position [166, 0]
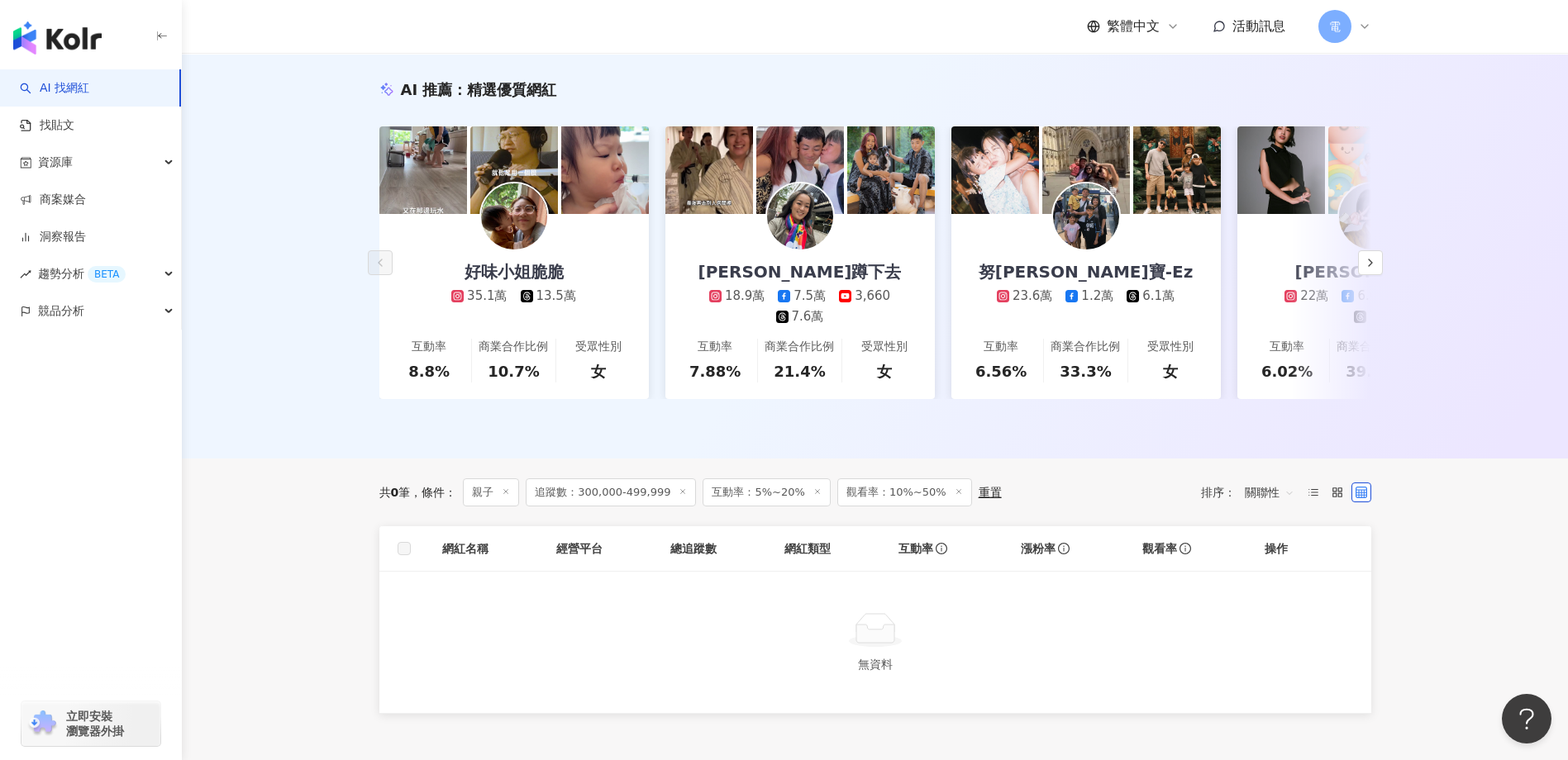
click at [955, 496] on icon at bounding box center [959, 492] width 8 height 8
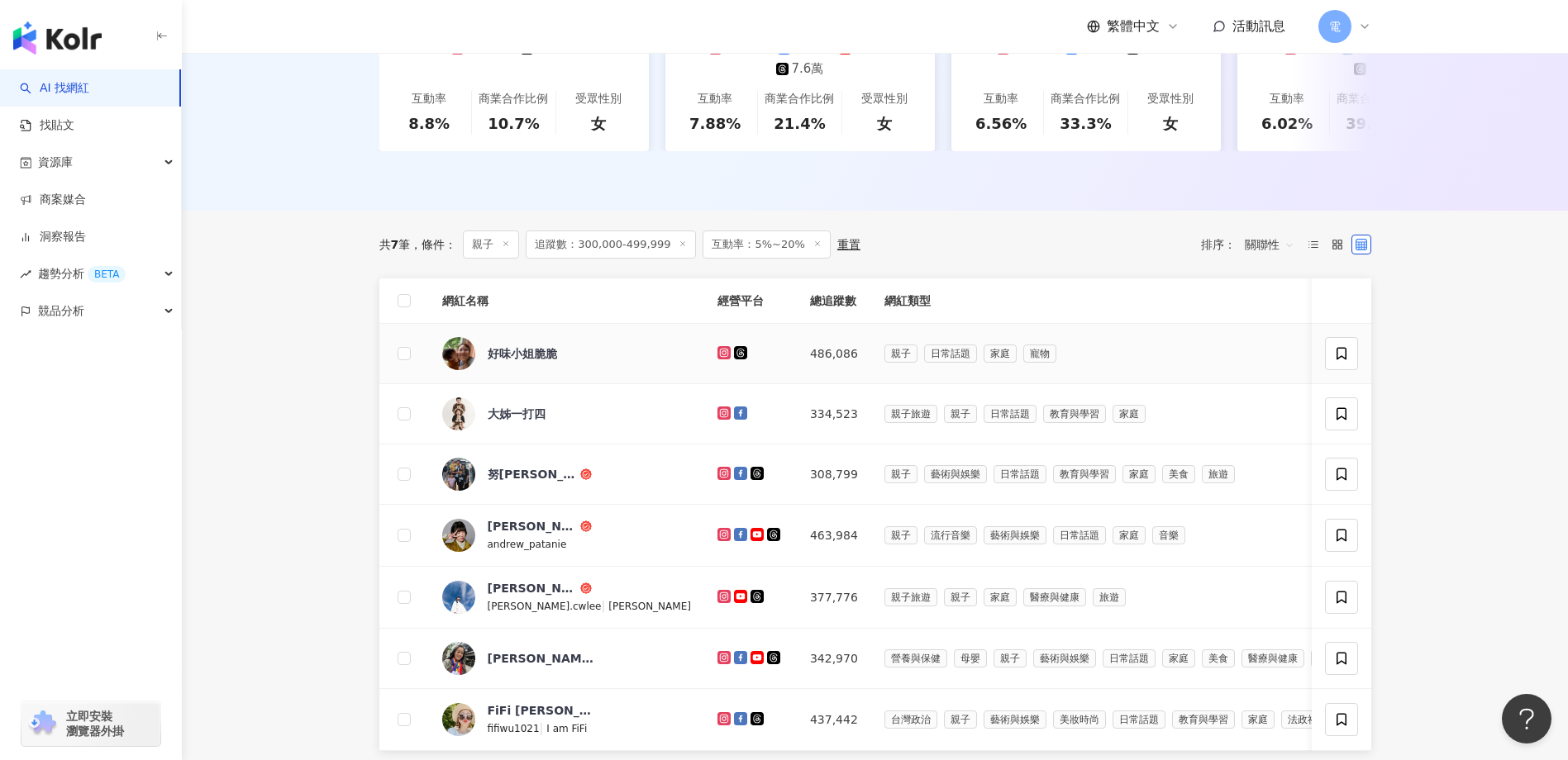
scroll to position [496, 0]
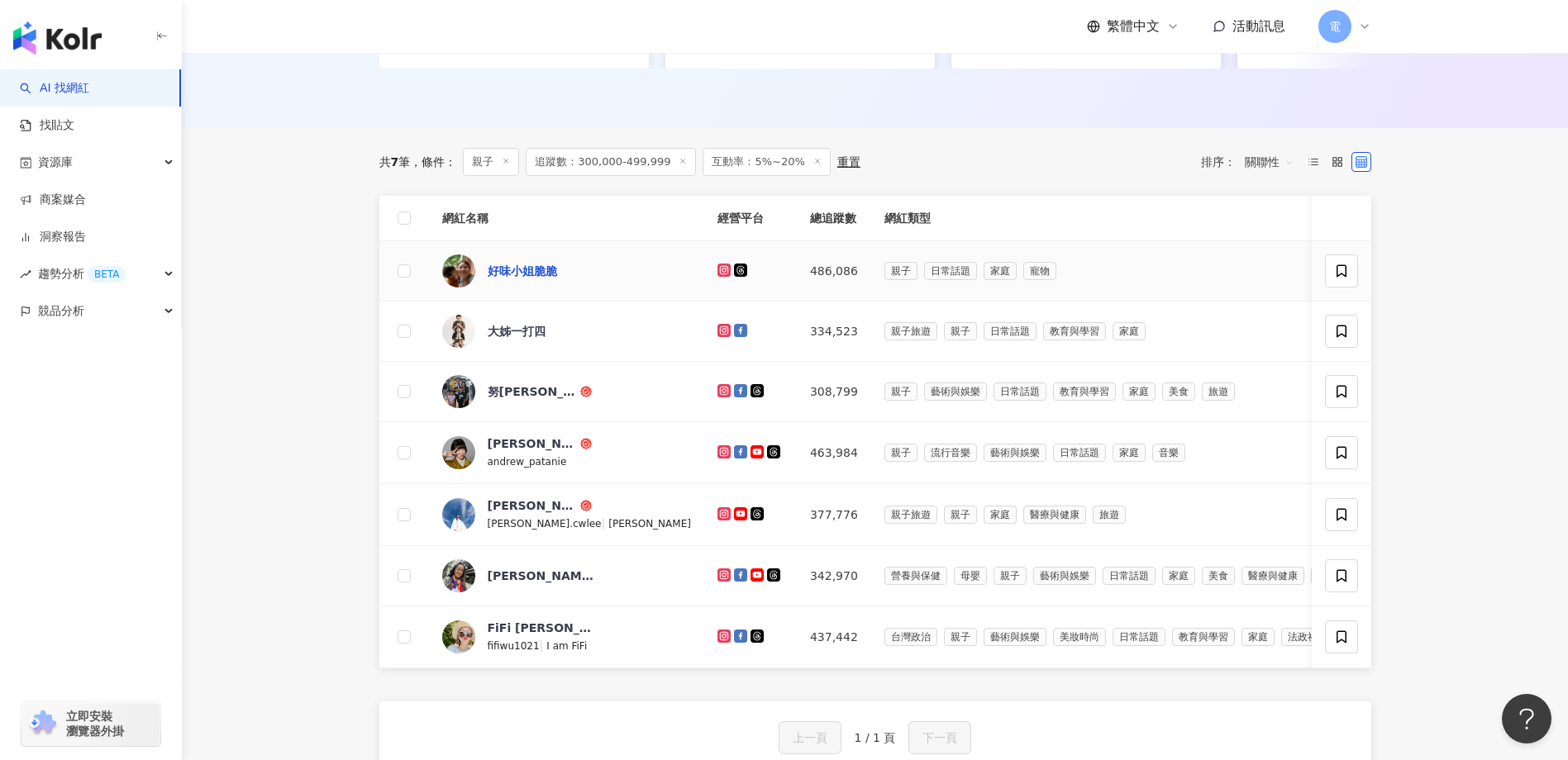
click at [489, 278] on div "好味小姐脆脆" at bounding box center [523, 271] width 70 height 17
